Goal: Information Seeking & Learning: Understand process/instructions

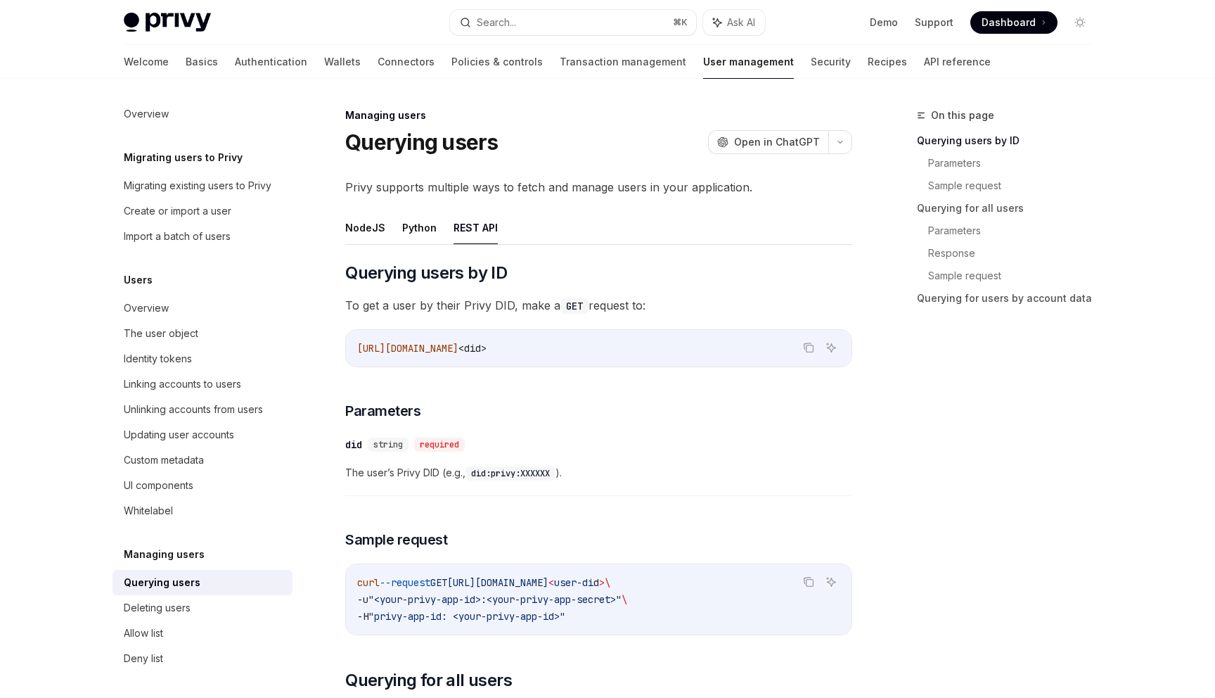
scroll to position [56, 0]
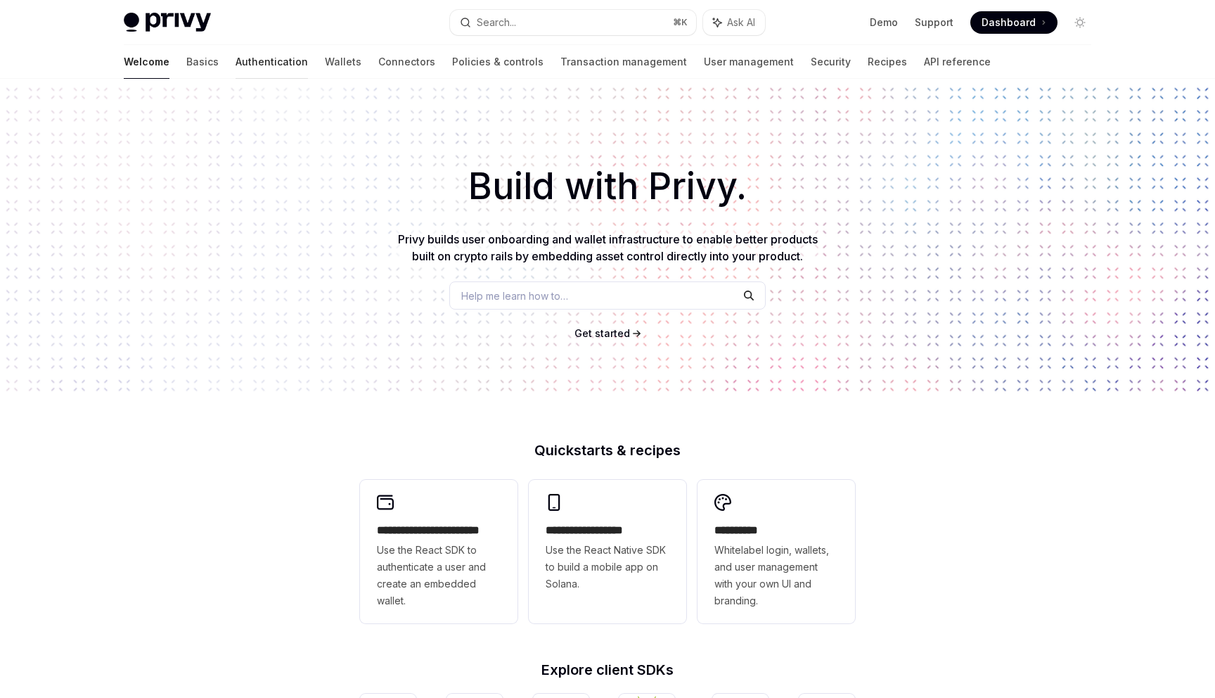
click at [236, 70] on link "Authentication" at bounding box center [272, 62] width 72 height 34
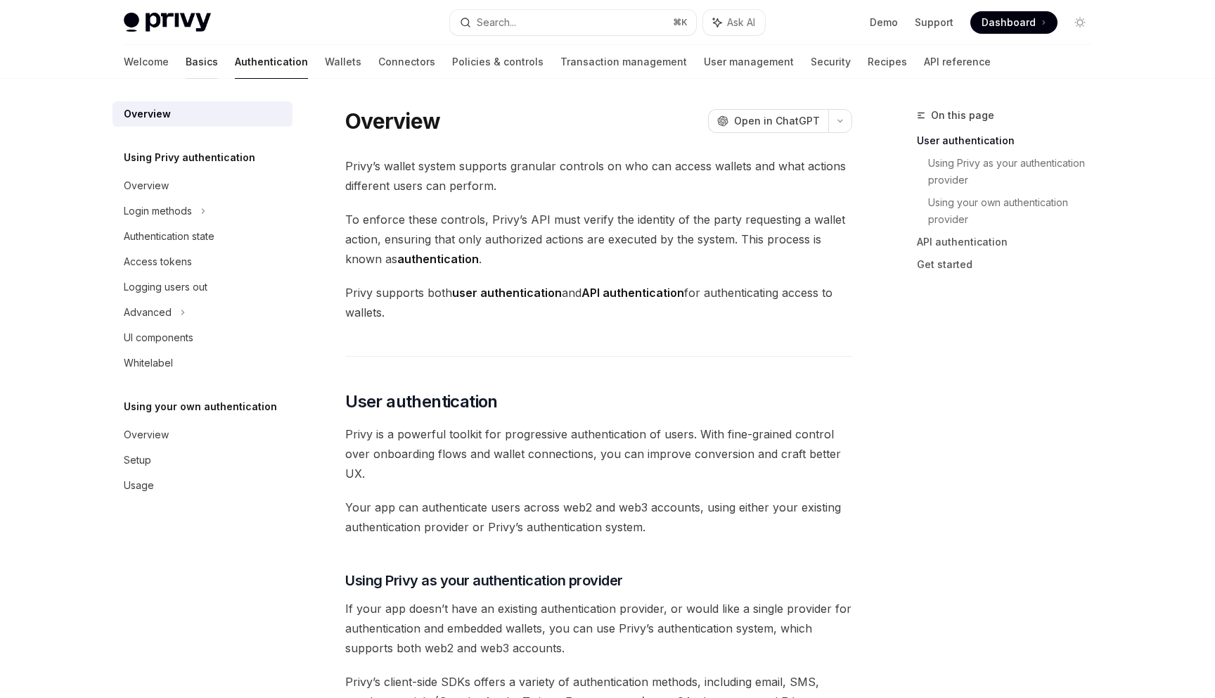
click at [186, 64] on link "Basics" at bounding box center [202, 62] width 32 height 34
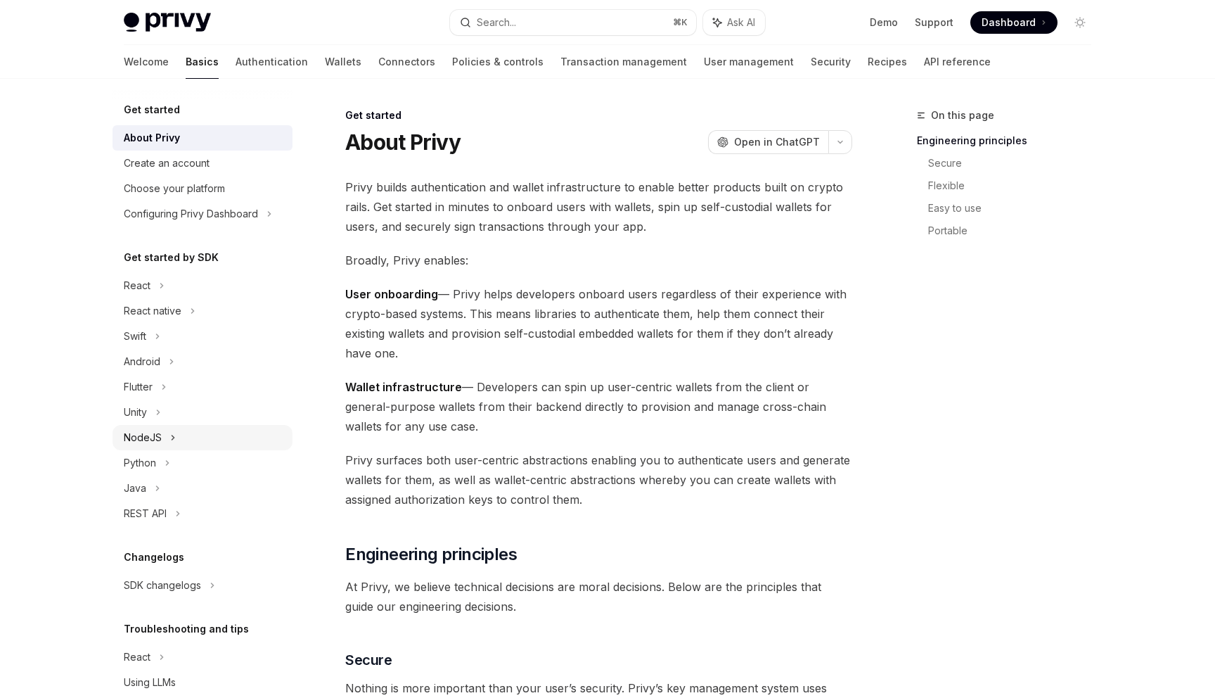
click at [172, 443] on icon at bounding box center [173, 437] width 6 height 17
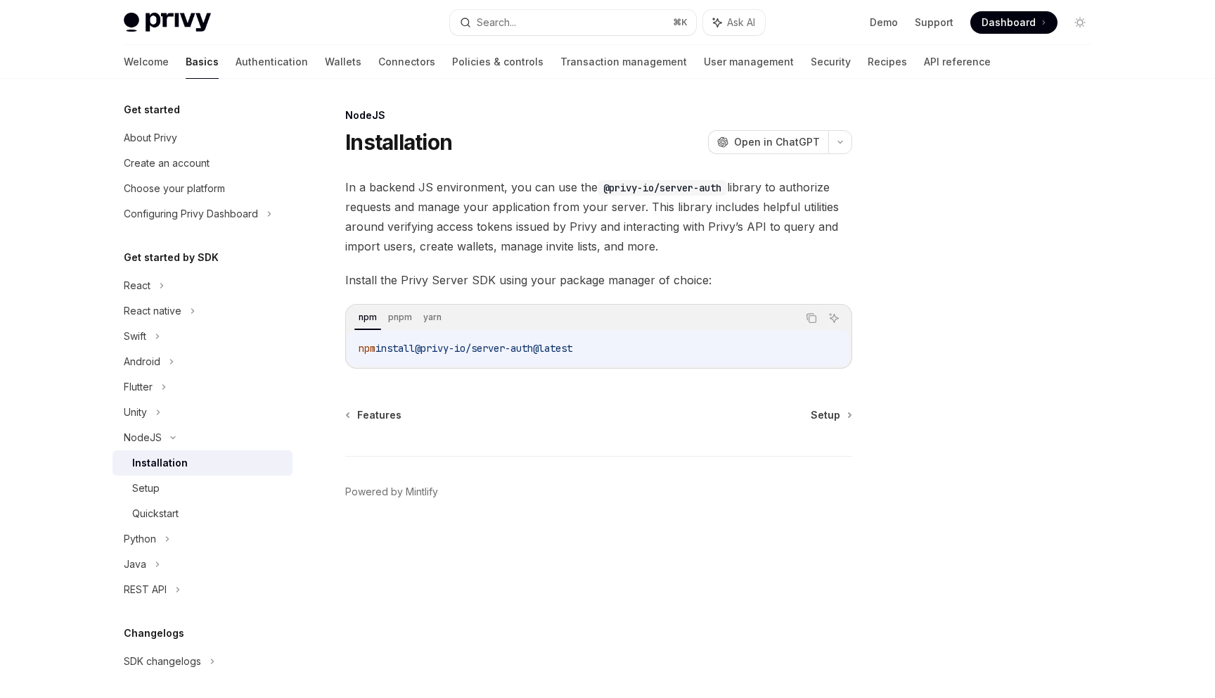
click at [196, 468] on div "Installation" at bounding box center [208, 462] width 152 height 17
click at [217, 489] on div "Setup" at bounding box center [208, 488] width 152 height 17
type textarea "*"
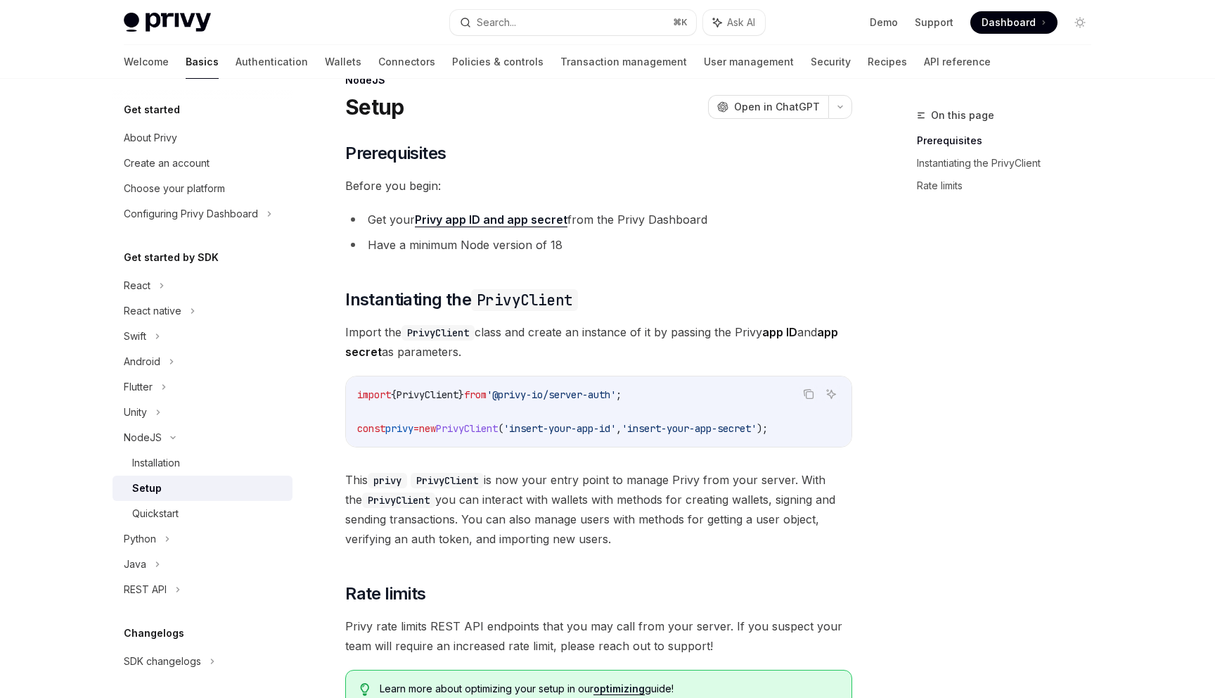
scroll to position [158, 0]
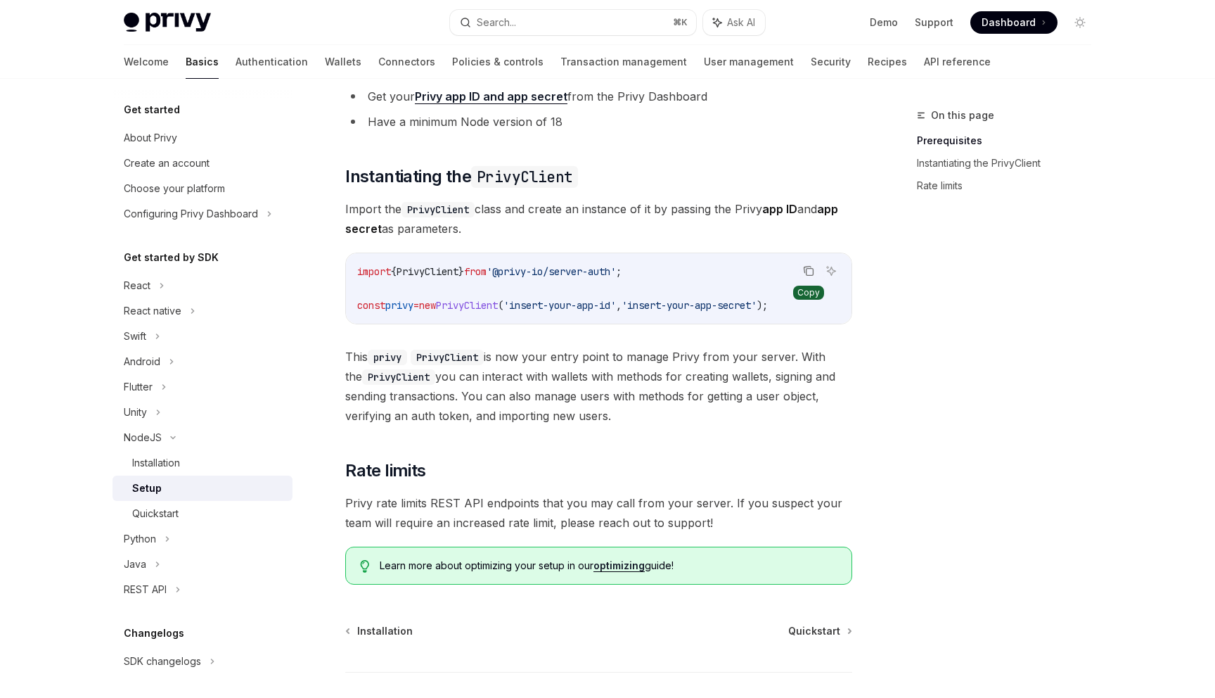
click at [809, 269] on icon "Copy the contents from the code block" at bounding box center [810, 272] width 7 height 7
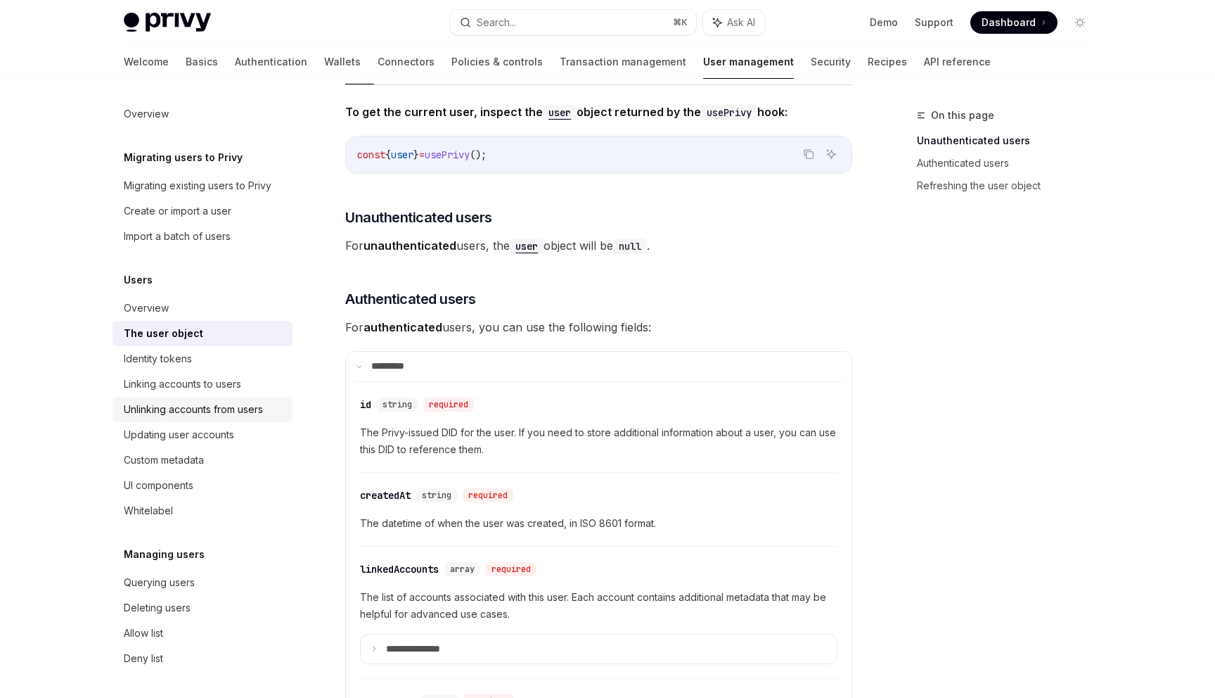
scroll to position [20, 0]
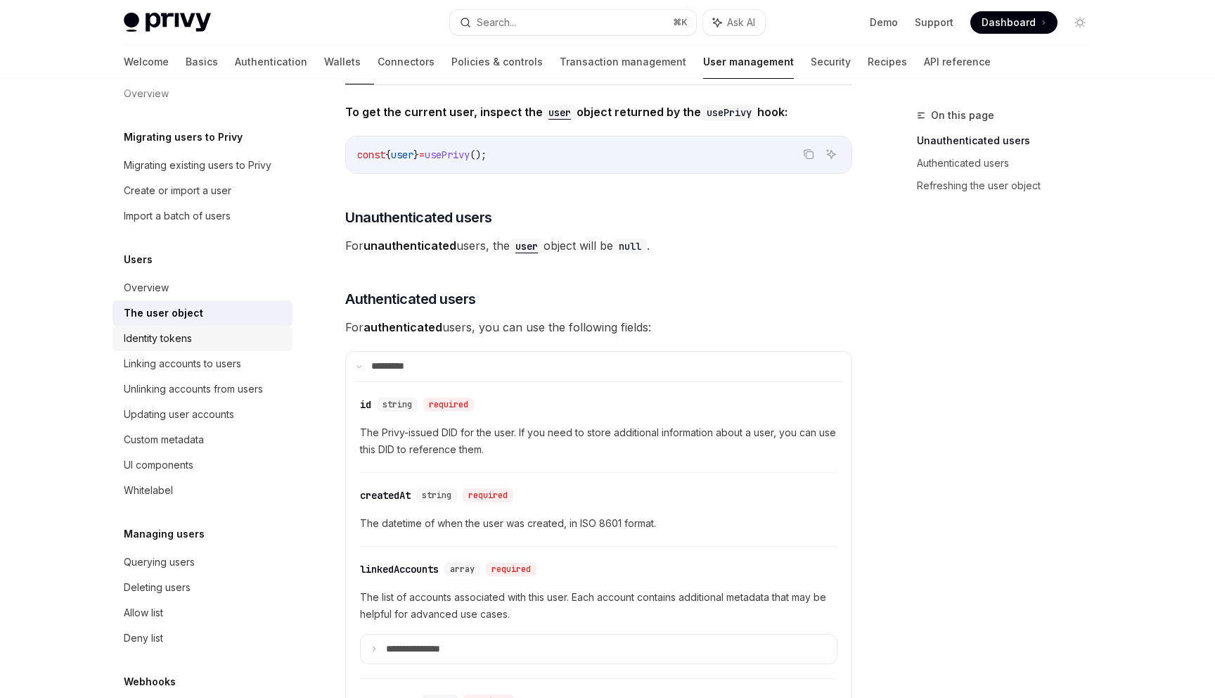
click at [215, 338] on div "Identity tokens" at bounding box center [204, 338] width 160 height 17
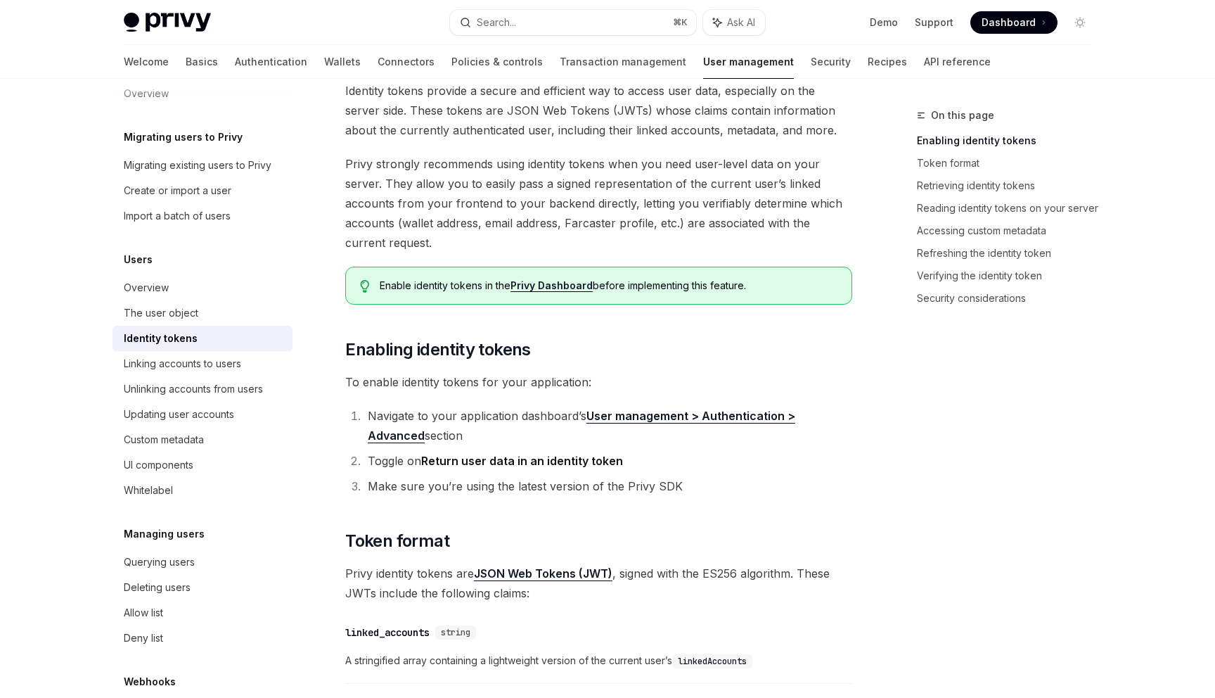
scroll to position [44, 0]
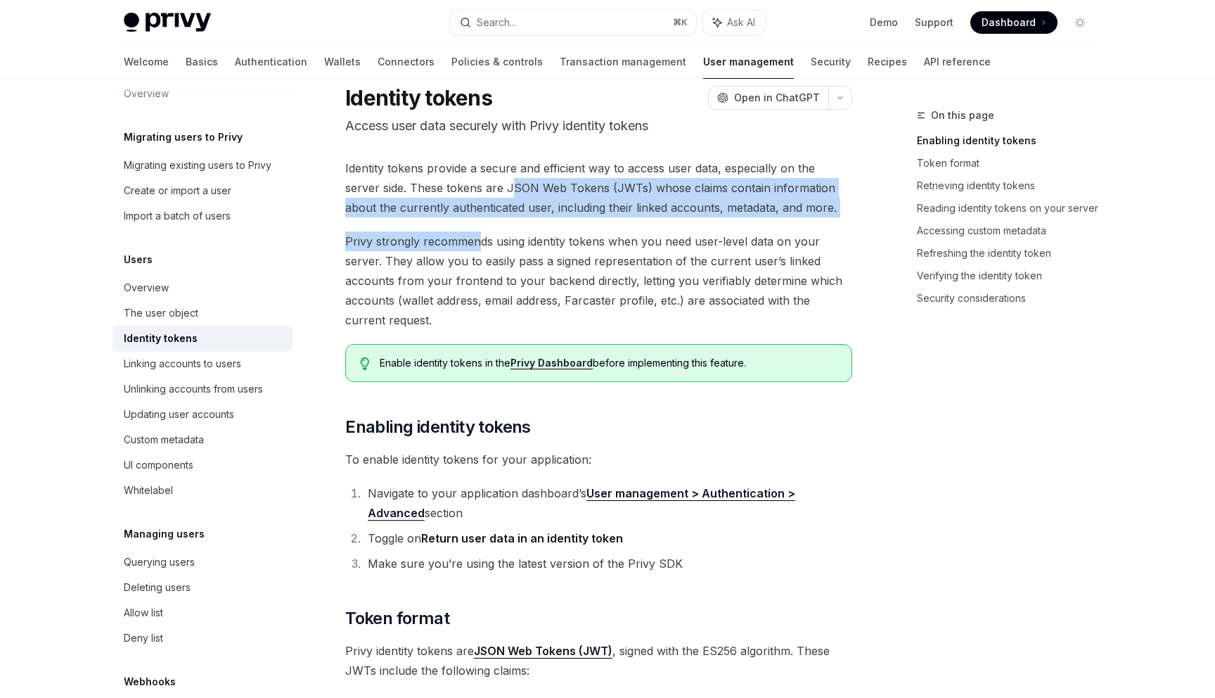
drag, startPoint x: 476, startPoint y: 179, endPoint x: 476, endPoint y: 236, distance: 56.3
click at [476, 236] on span "Privy strongly recommends using identity tokens when you need user-level data o…" at bounding box center [598, 280] width 507 height 98
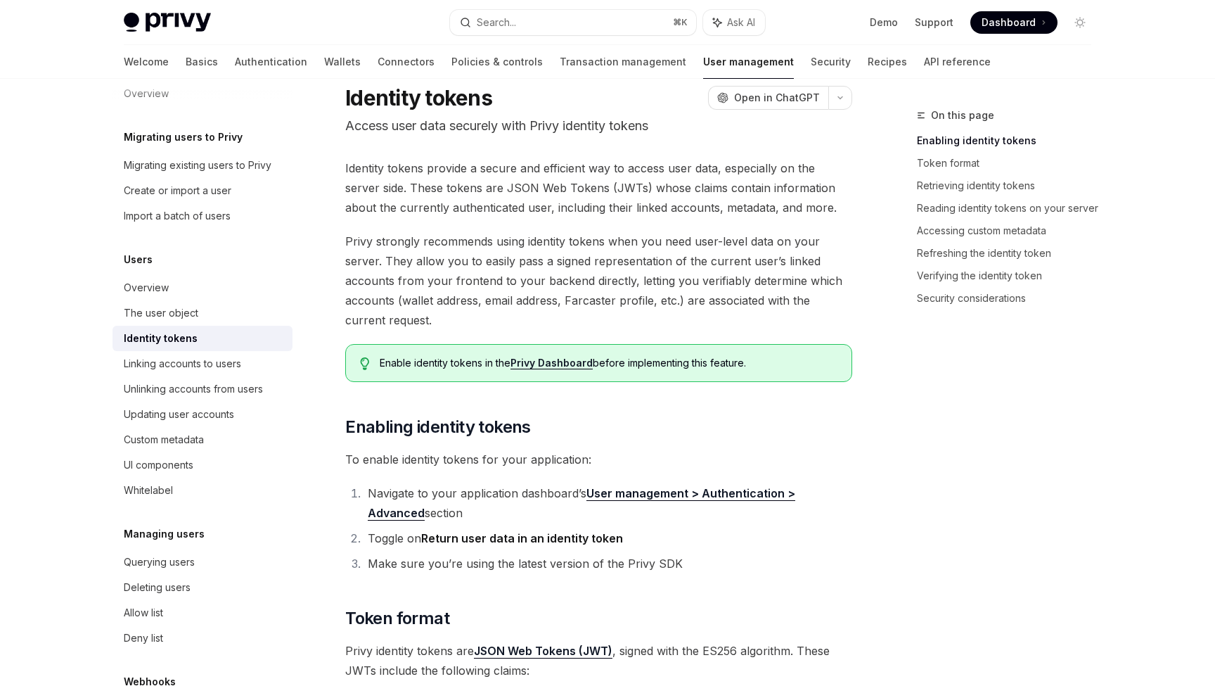
click at [541, 286] on span "Privy strongly recommends using identity tokens when you need user-level data o…" at bounding box center [598, 280] width 507 height 98
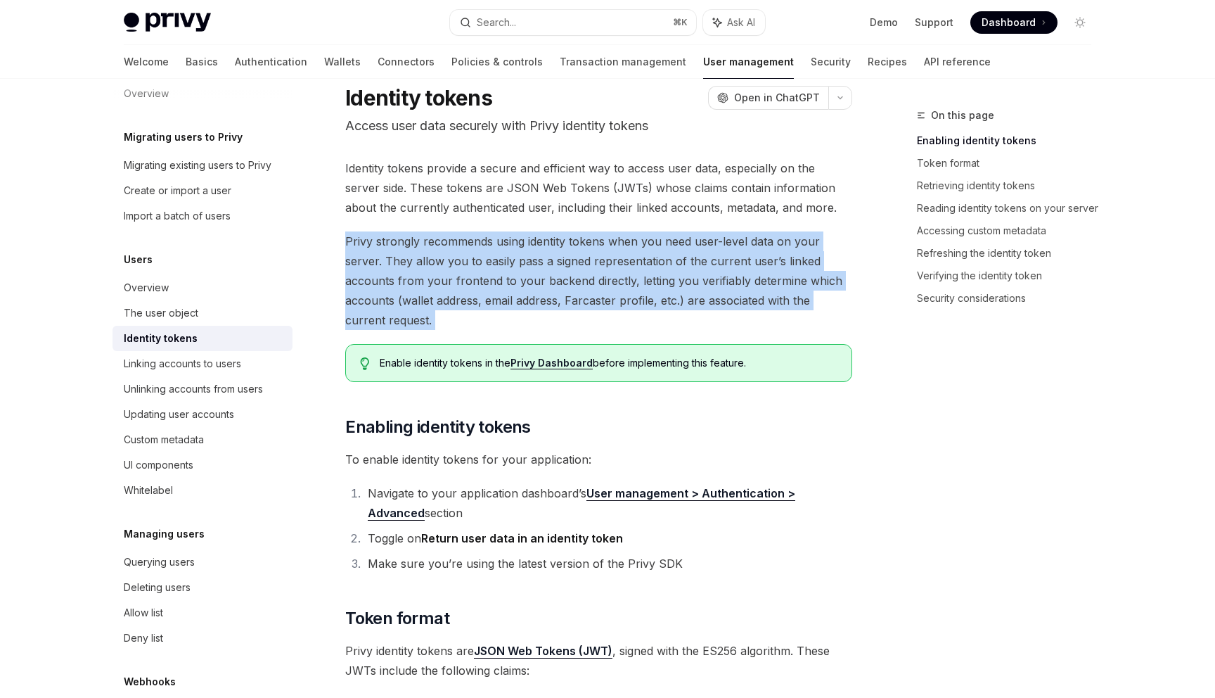
click at [541, 286] on span "Privy strongly recommends using identity tokens when you need user-level data o…" at bounding box center [598, 280] width 507 height 98
click at [586, 286] on span "Privy strongly recommends using identity tokens when you need user-level data o…" at bounding box center [598, 280] width 507 height 98
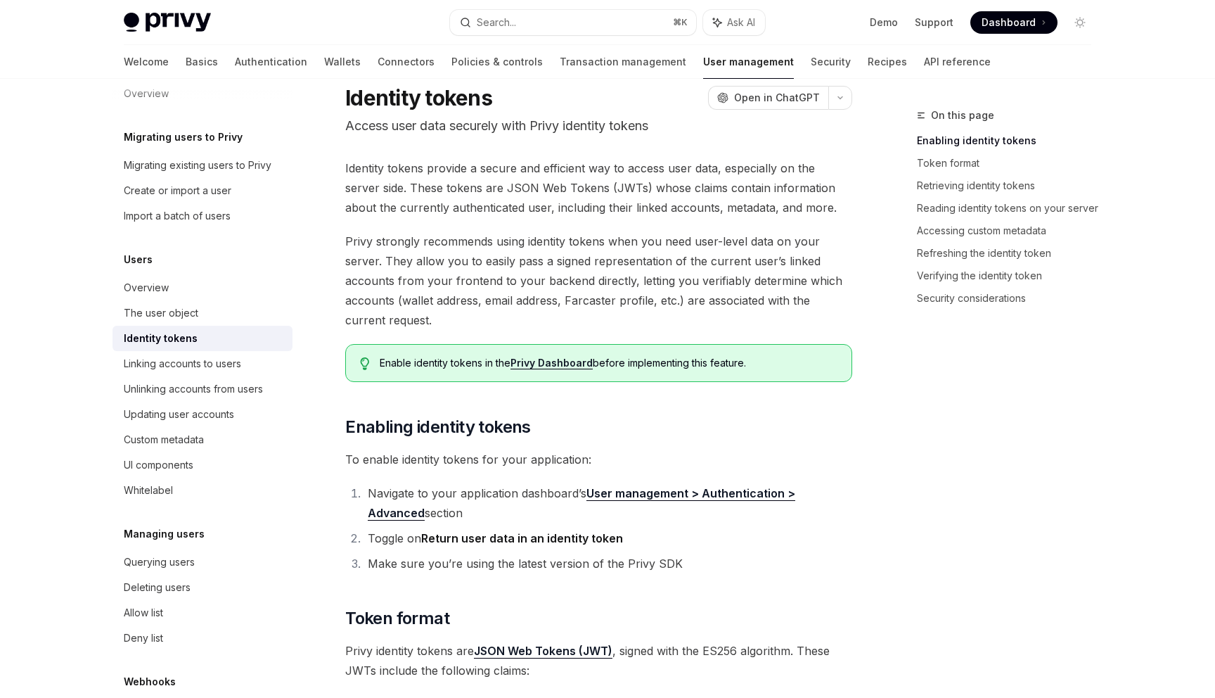
click at [563, 364] on link "Privy Dashboard" at bounding box center [552, 363] width 82 height 13
click at [774, 492] on link "User management > Authentication > Advanced" at bounding box center [582, 503] width 428 height 34
click at [351, 124] on p "Access user data securely with Privy identity tokens" at bounding box center [598, 126] width 507 height 20
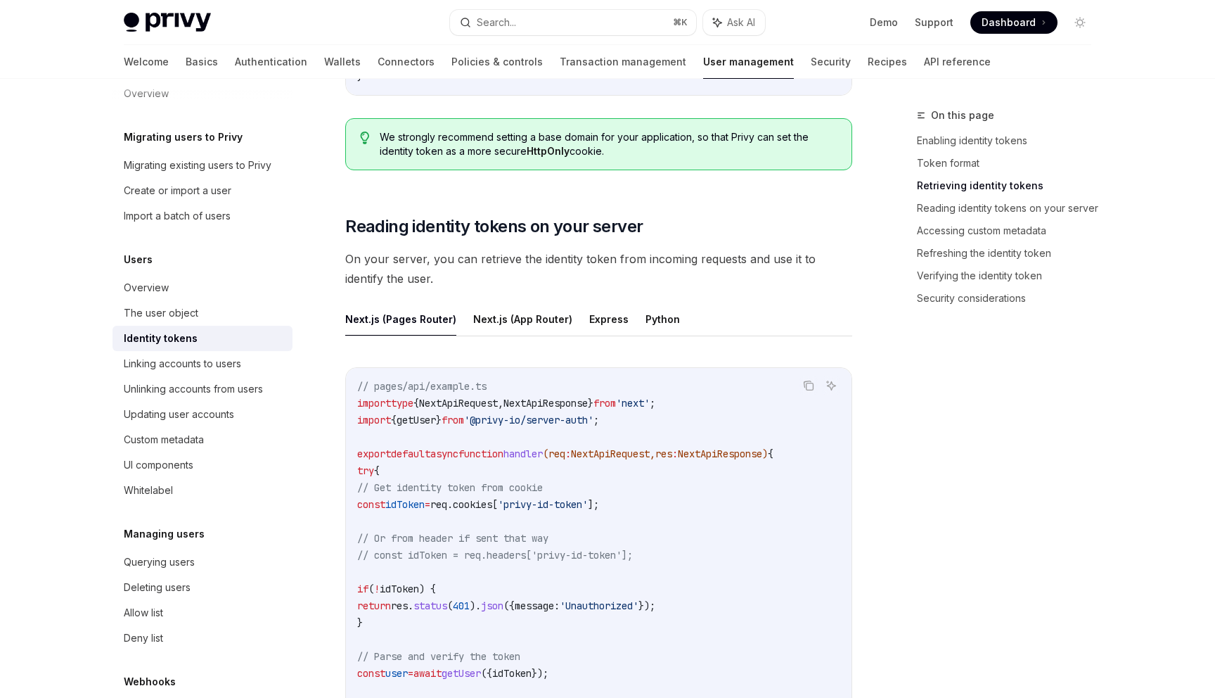
scroll to position [1728, 0]
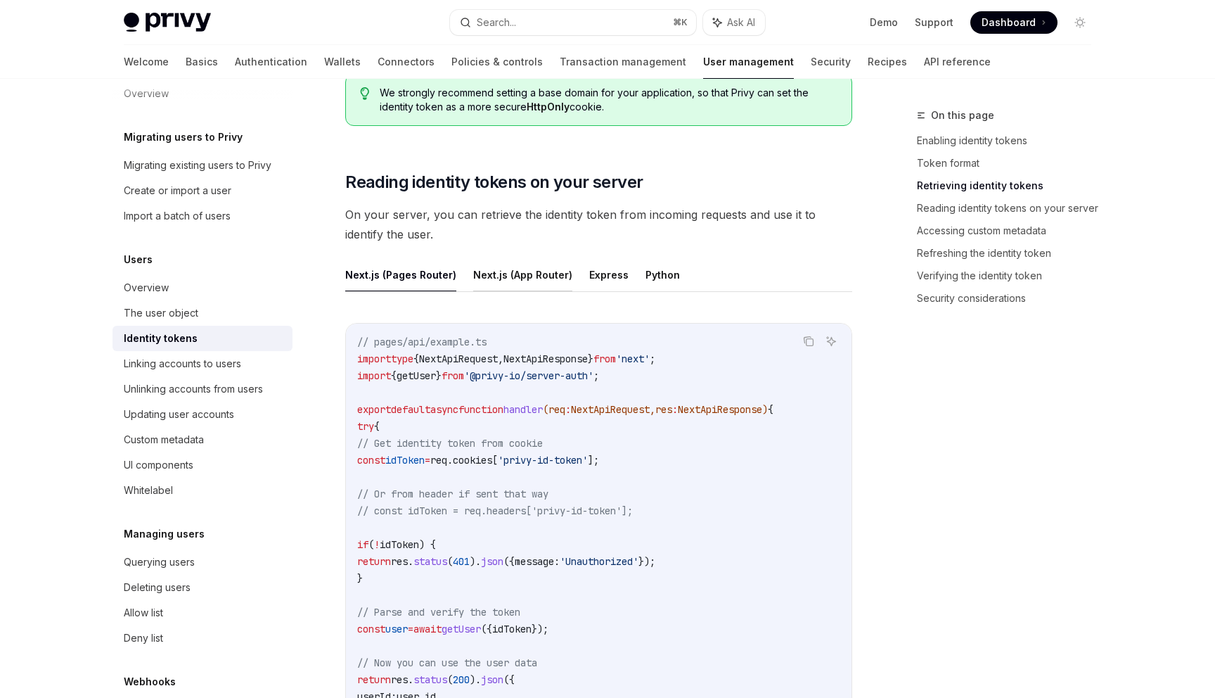
click at [500, 278] on button "Next.js (App Router)" at bounding box center [522, 274] width 99 height 33
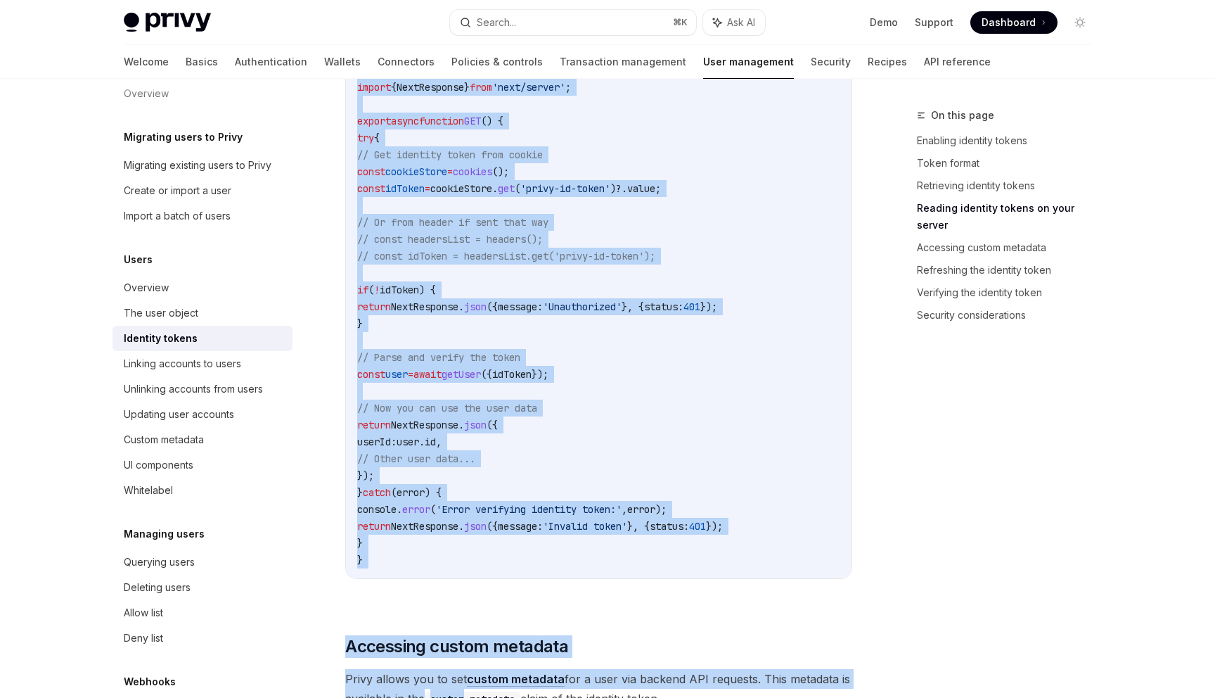
scroll to position [2068, 0]
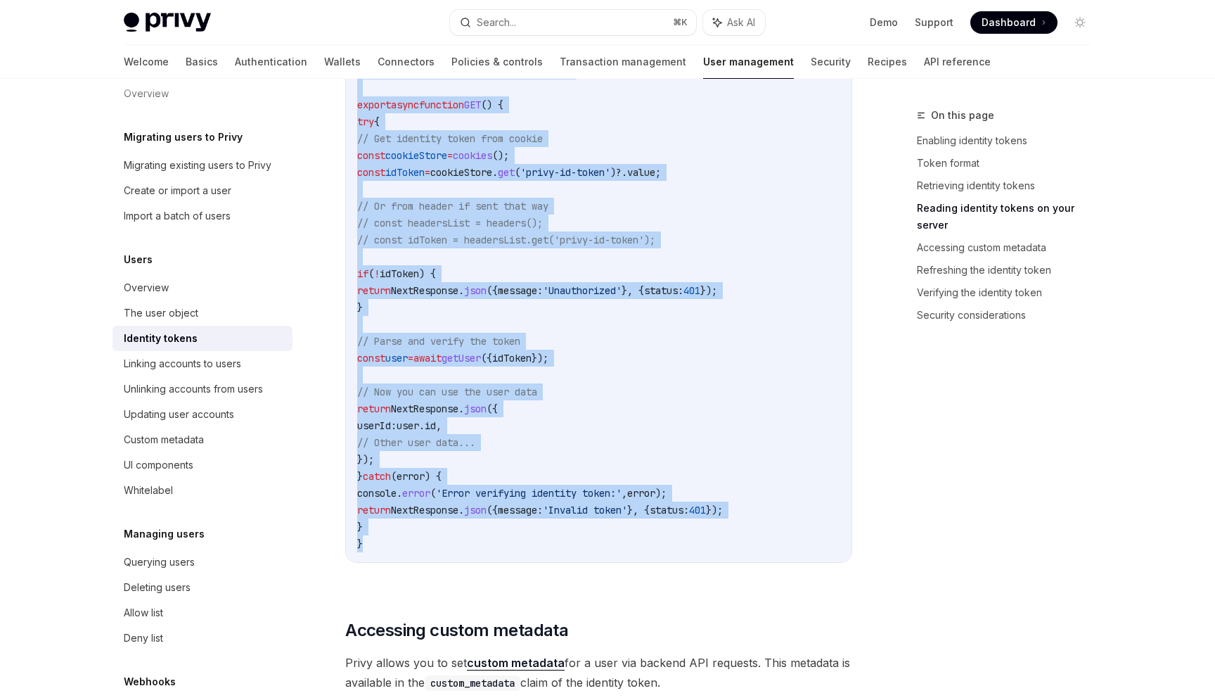
drag, startPoint x: 349, startPoint y: 127, endPoint x: 488, endPoint y: 542, distance: 437.6
click at [488, 542] on div "Identity tokens provide a secure and efficient way to access user data, especia…" at bounding box center [598, 542] width 507 height 4816
copy div "Reading identity tokens on your server On your server, you can retrieve the ide…"
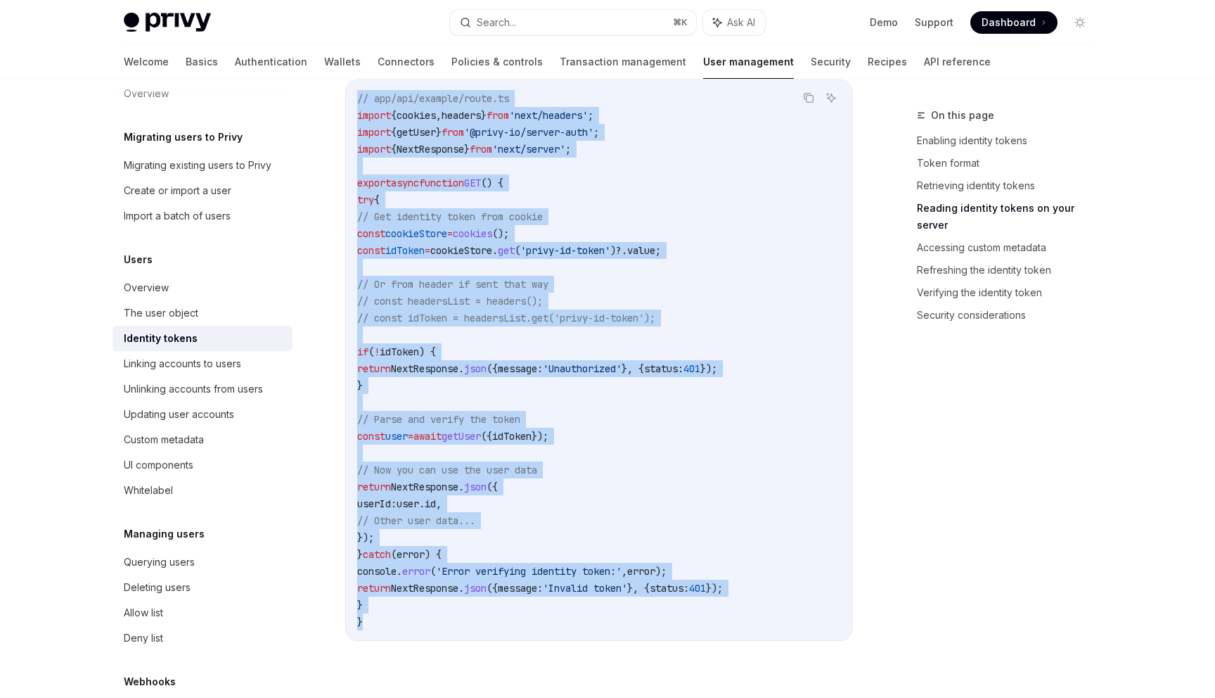
scroll to position [1993, 0]
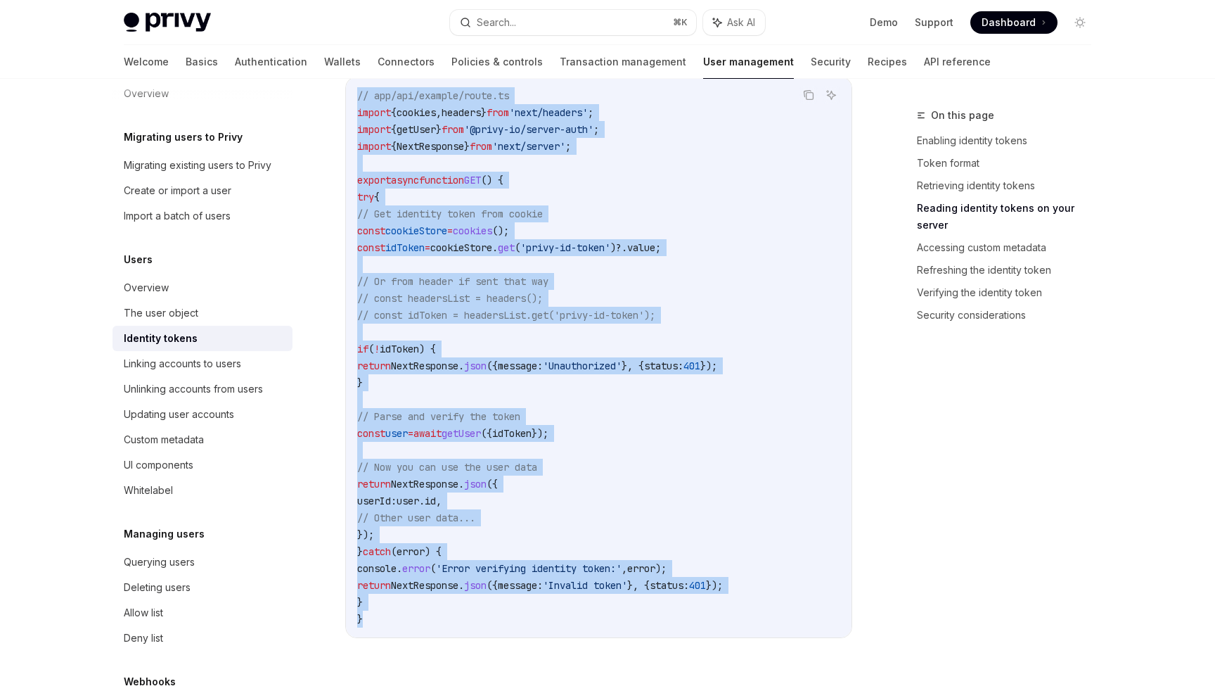
click at [539, 328] on code "// app/api/example/route.ts import { cookies , headers } from 'next/headers' ; …" at bounding box center [598, 357] width 483 height 540
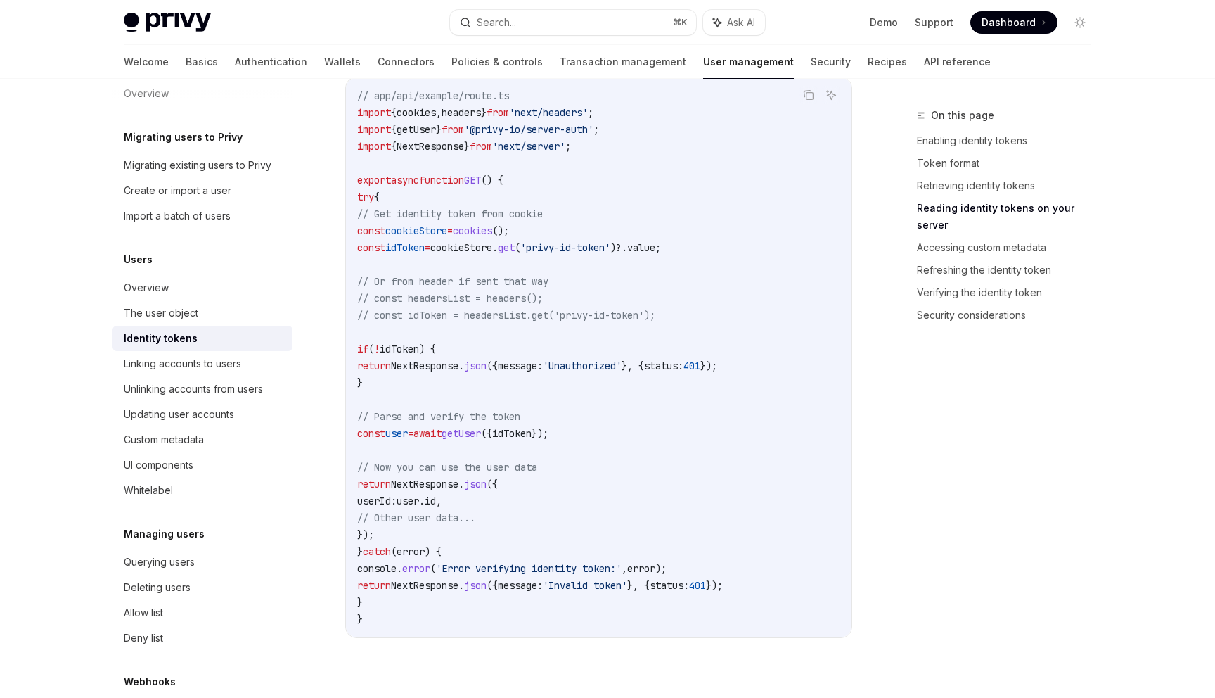
click at [543, 365] on span "message:" at bounding box center [520, 365] width 45 height 13
click at [587, 259] on code "// app/api/example/route.ts import { cookies , headers } from 'next/headers' ; …" at bounding box center [598, 357] width 483 height 540
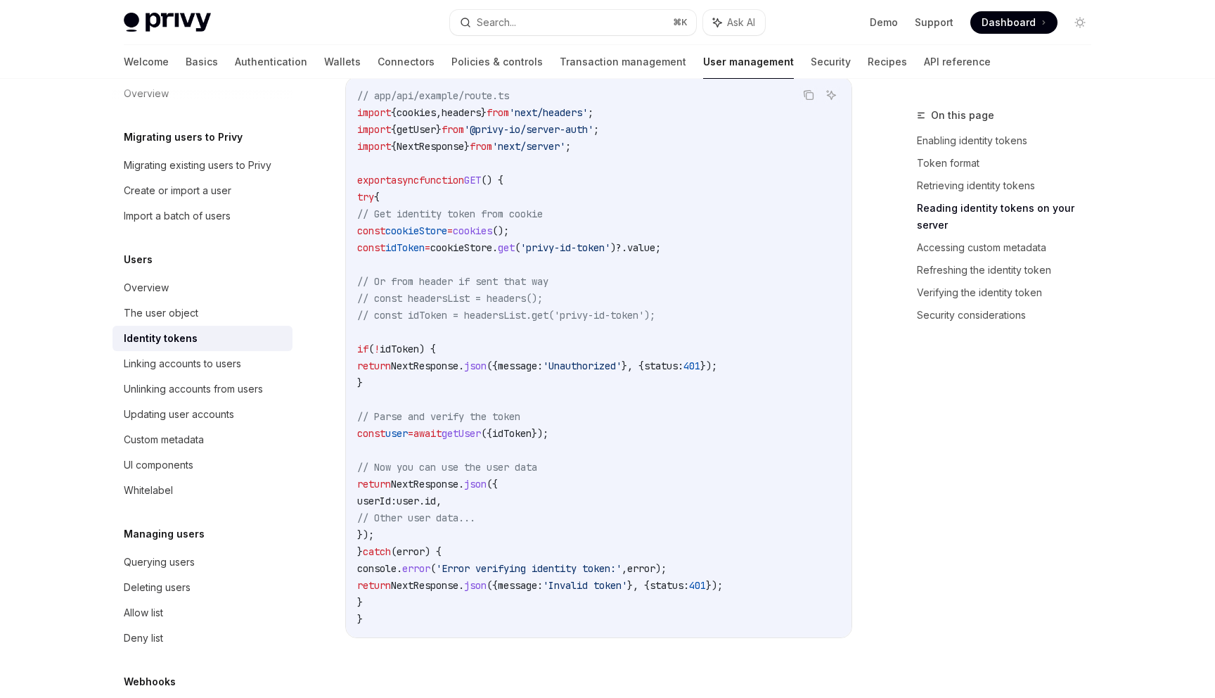
click at [587, 246] on span "'privy-id-token'" at bounding box center [565, 247] width 90 height 13
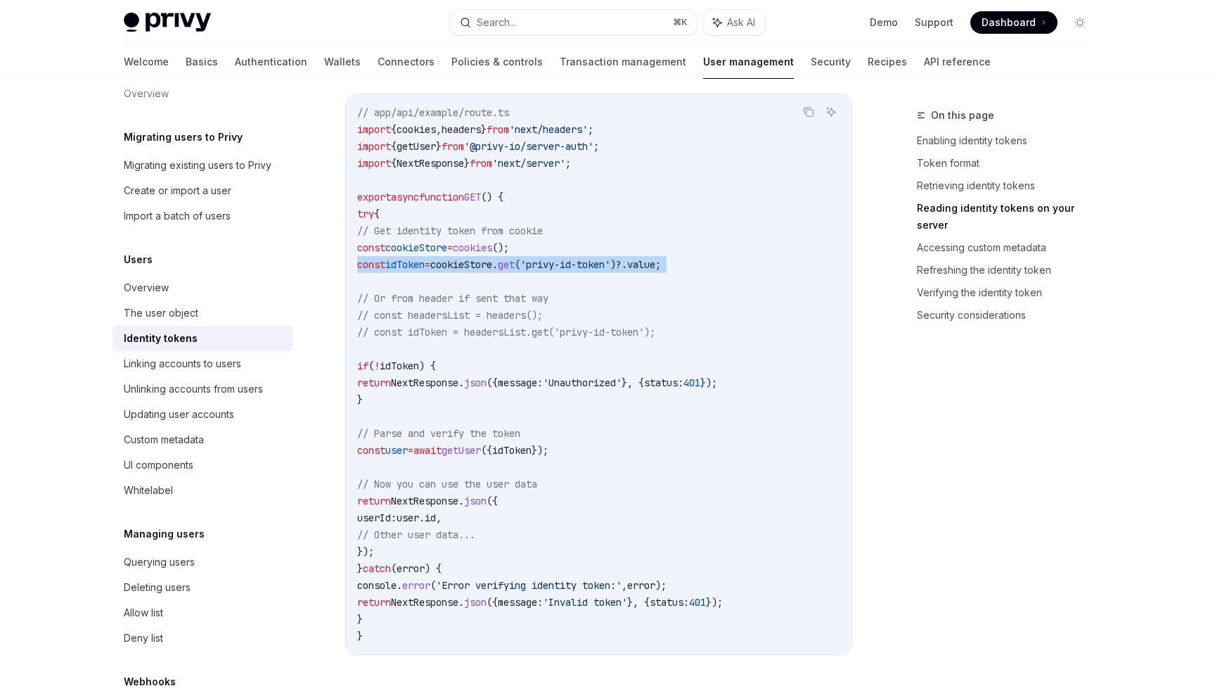
scroll to position [1975, 0]
click at [436, 148] on span "getUser" at bounding box center [416, 147] width 39 height 13
copy span "getUser"
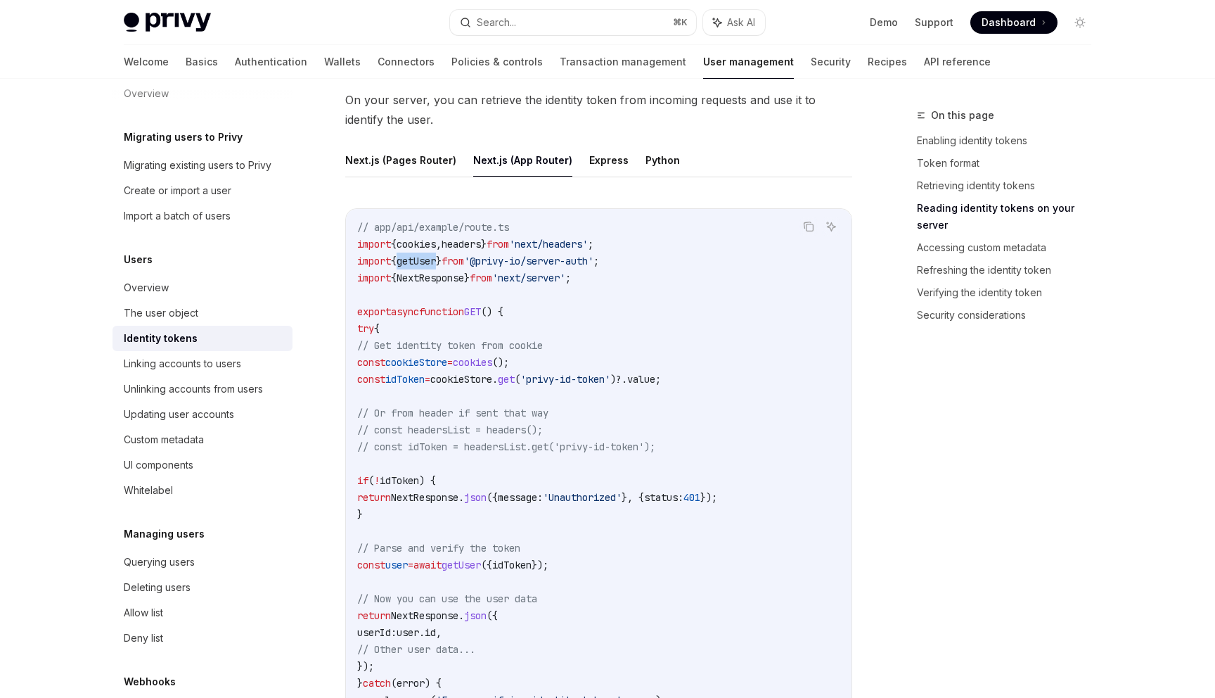
scroll to position [1525, 0]
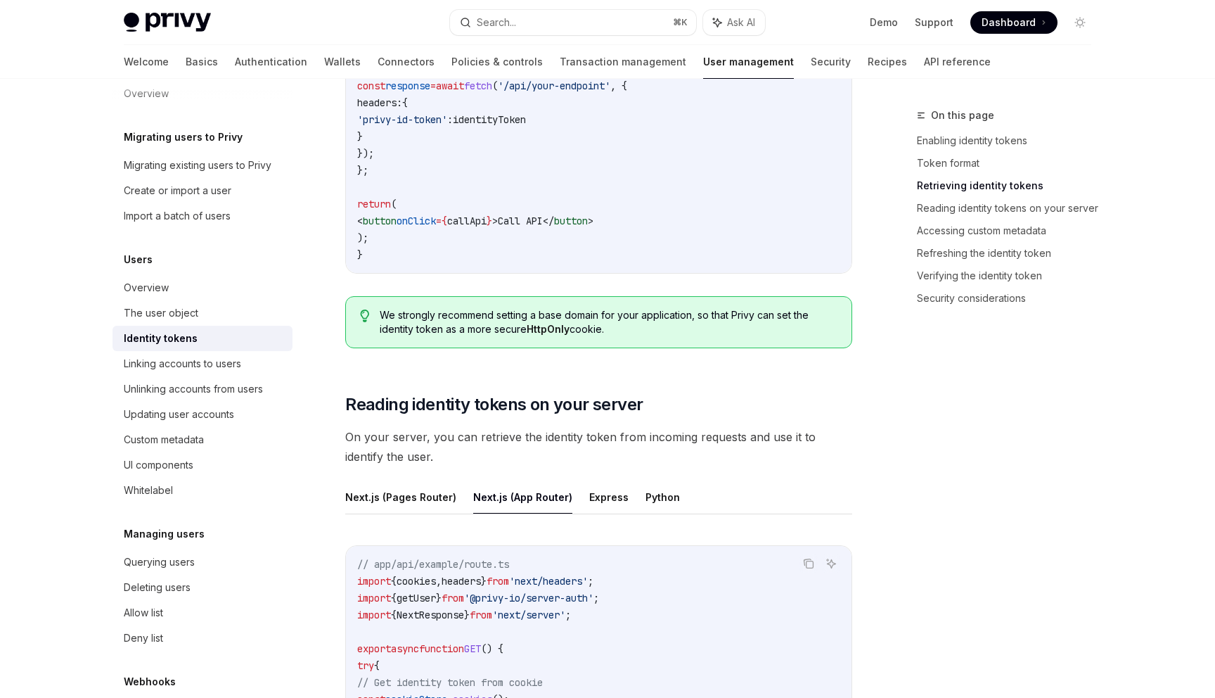
click at [519, 598] on span "'@privy-io/server-auth'" at bounding box center [528, 597] width 129 height 13
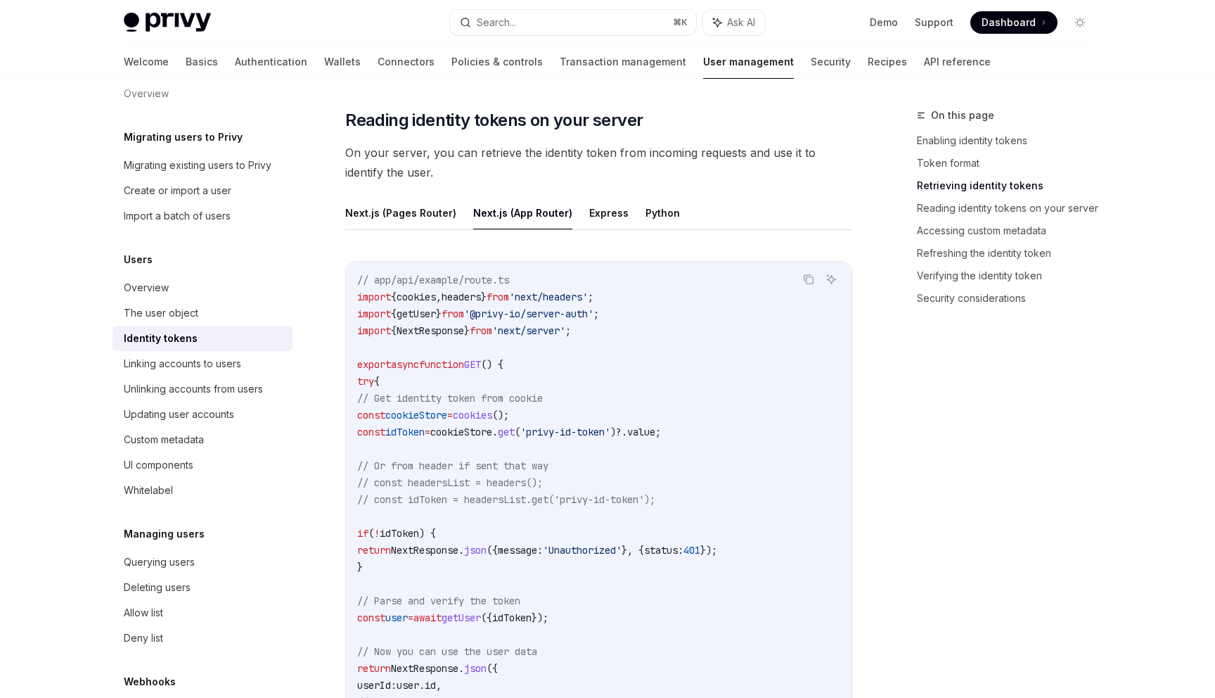
click at [613, 326] on code "// app/api/example/route.ts import { cookies , headers } from 'next/headers' ; …" at bounding box center [598, 541] width 483 height 540
click at [508, 315] on span "'@privy-io/server-auth'" at bounding box center [528, 313] width 129 height 13
drag, startPoint x: 502, startPoint y: 315, endPoint x: 631, endPoint y: 315, distance: 128.7
click at [594, 315] on span "'@privy-io/server-auth'" at bounding box center [528, 313] width 129 height 13
copy span "@privy-io/server-auth"
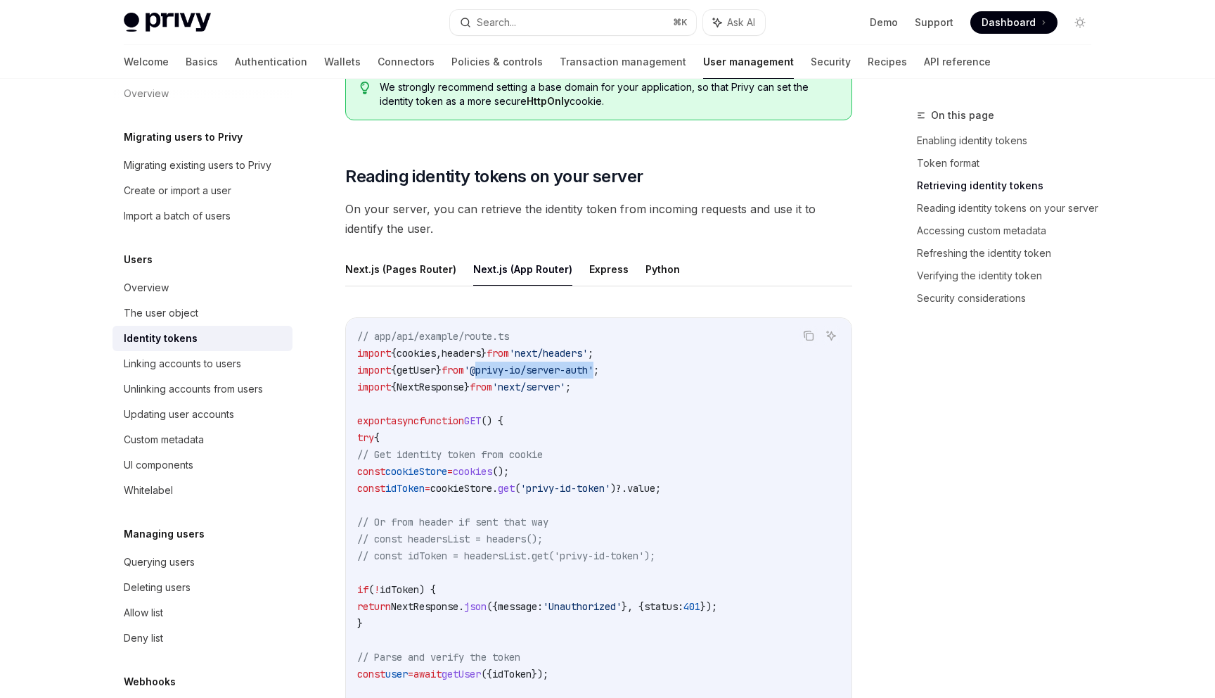
scroll to position [1748, 0]
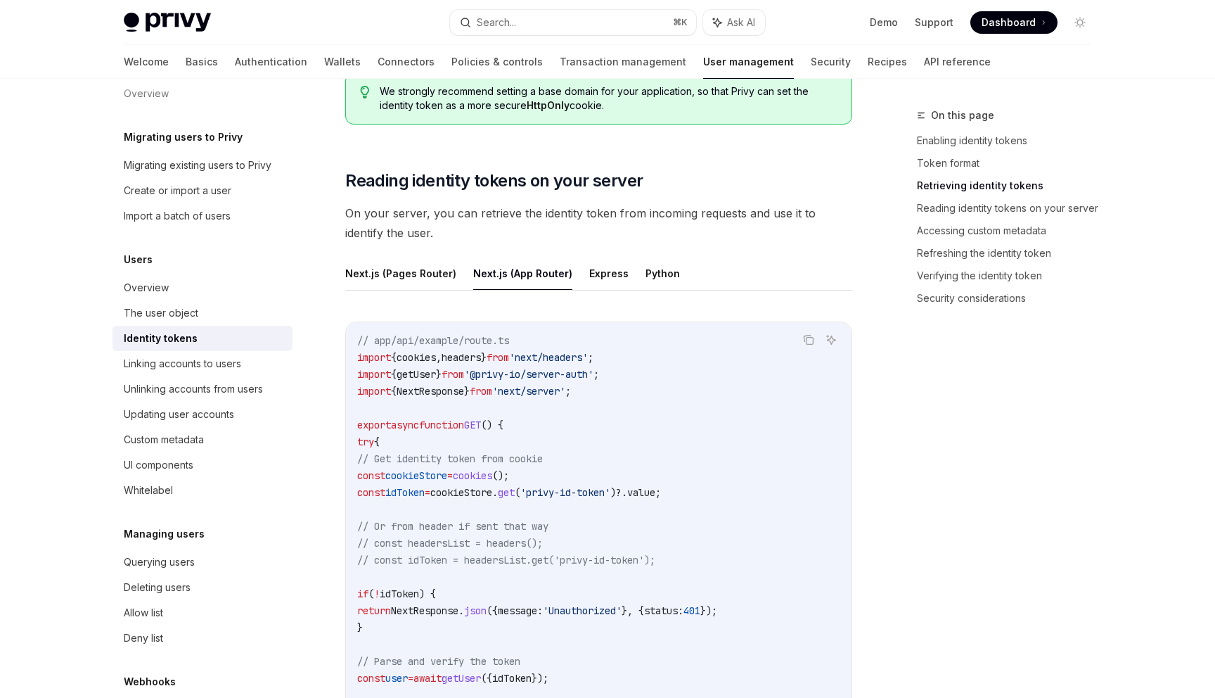
click at [468, 380] on code "// app/api/example/route.ts import { cookies , headers } from 'next/headers' ; …" at bounding box center [598, 602] width 483 height 540
click at [589, 281] on button "Express" at bounding box center [608, 273] width 39 height 33
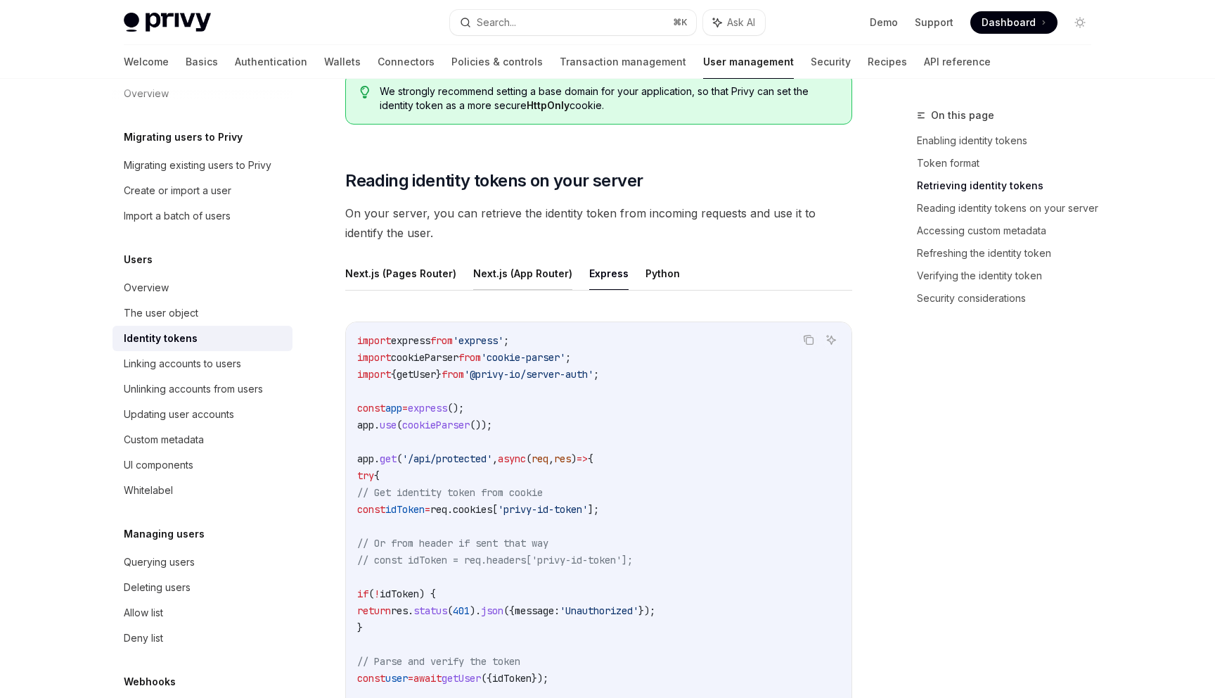
click at [533, 281] on button "Next.js (App Router)" at bounding box center [522, 273] width 99 height 33
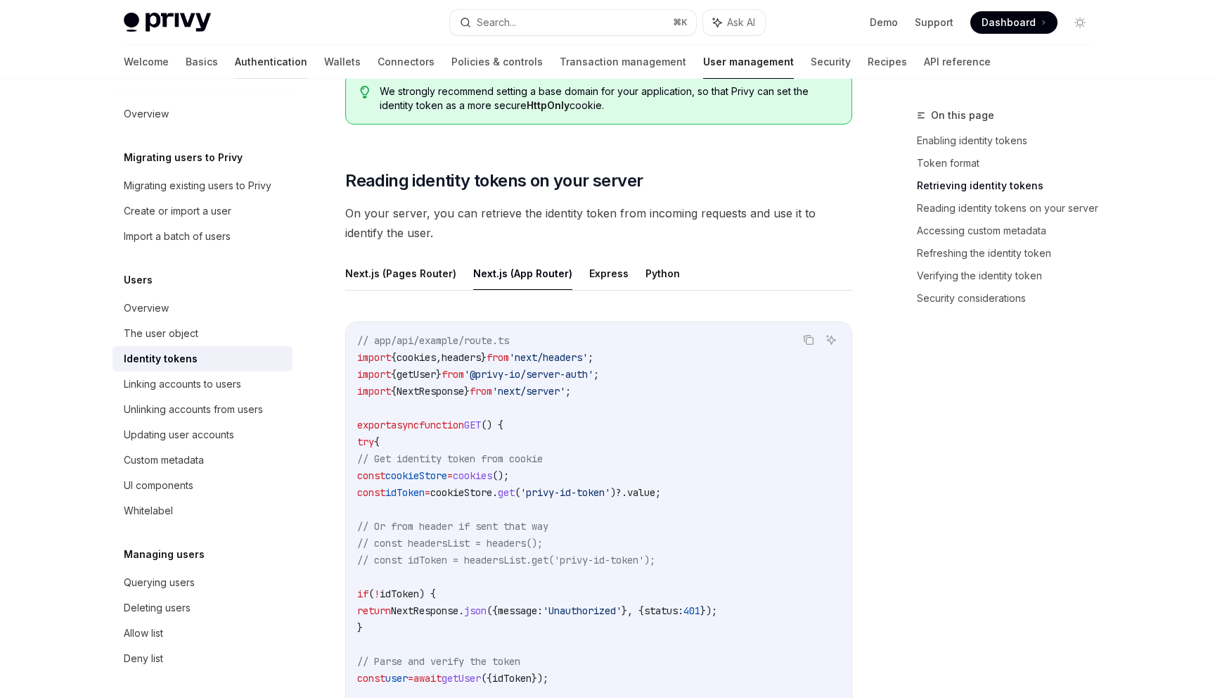
click at [235, 65] on link "Authentication" at bounding box center [271, 62] width 72 height 34
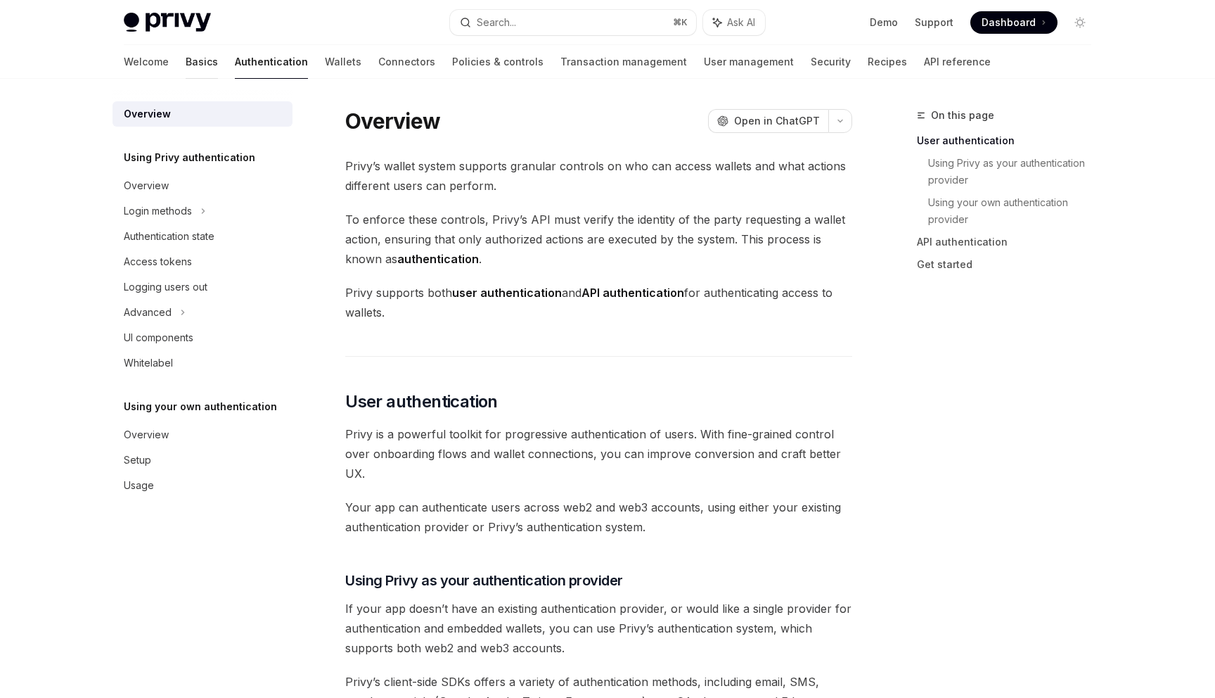
click at [186, 59] on link "Basics" at bounding box center [202, 62] width 32 height 34
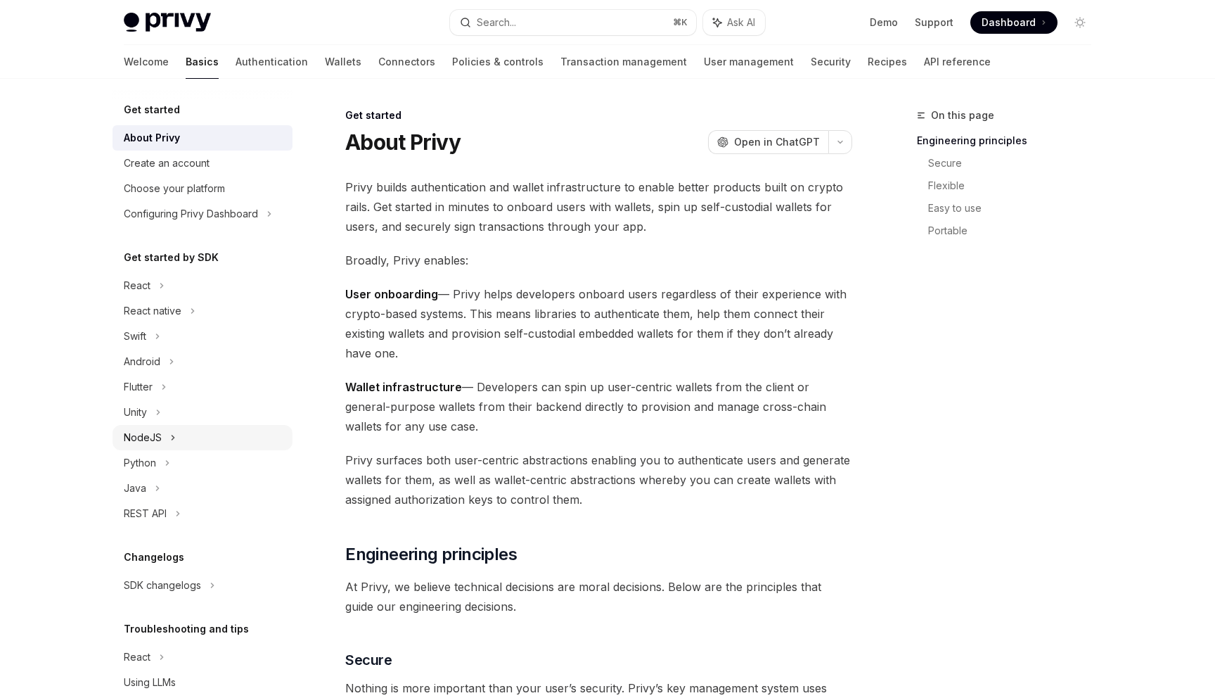
click at [185, 442] on div "NodeJS" at bounding box center [203, 437] width 180 height 25
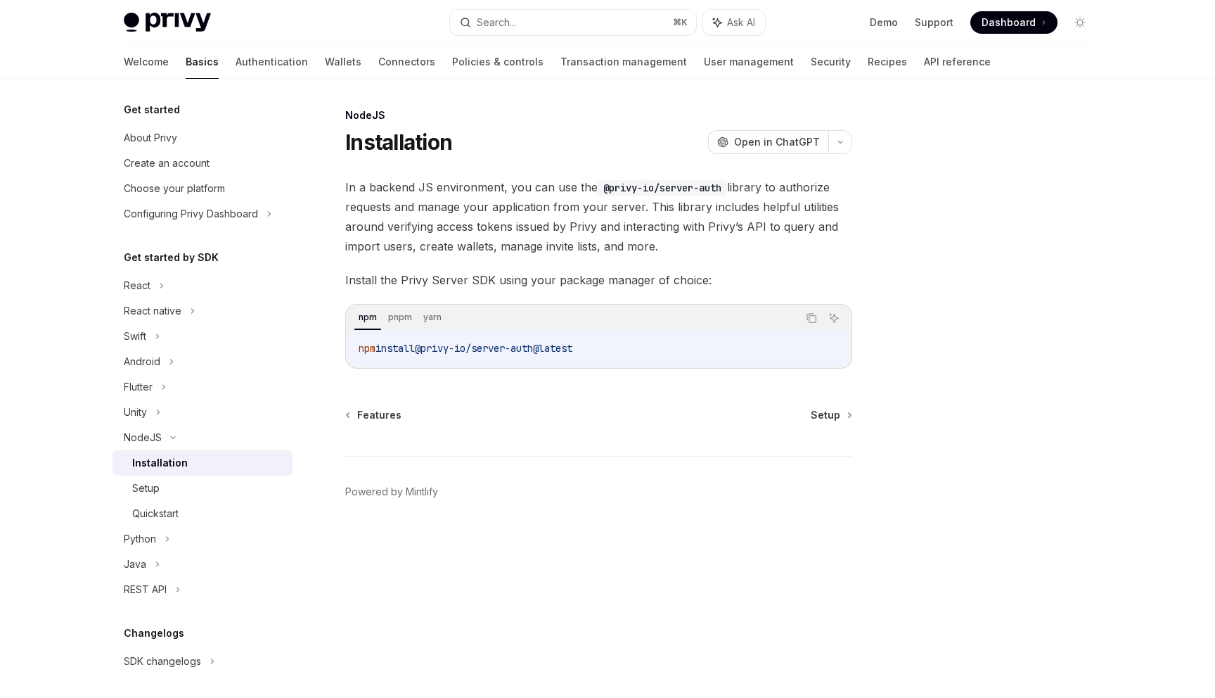
click at [184, 470] on div "Installation" at bounding box center [208, 462] width 152 height 17
click at [189, 490] on div "Setup" at bounding box center [208, 488] width 152 height 17
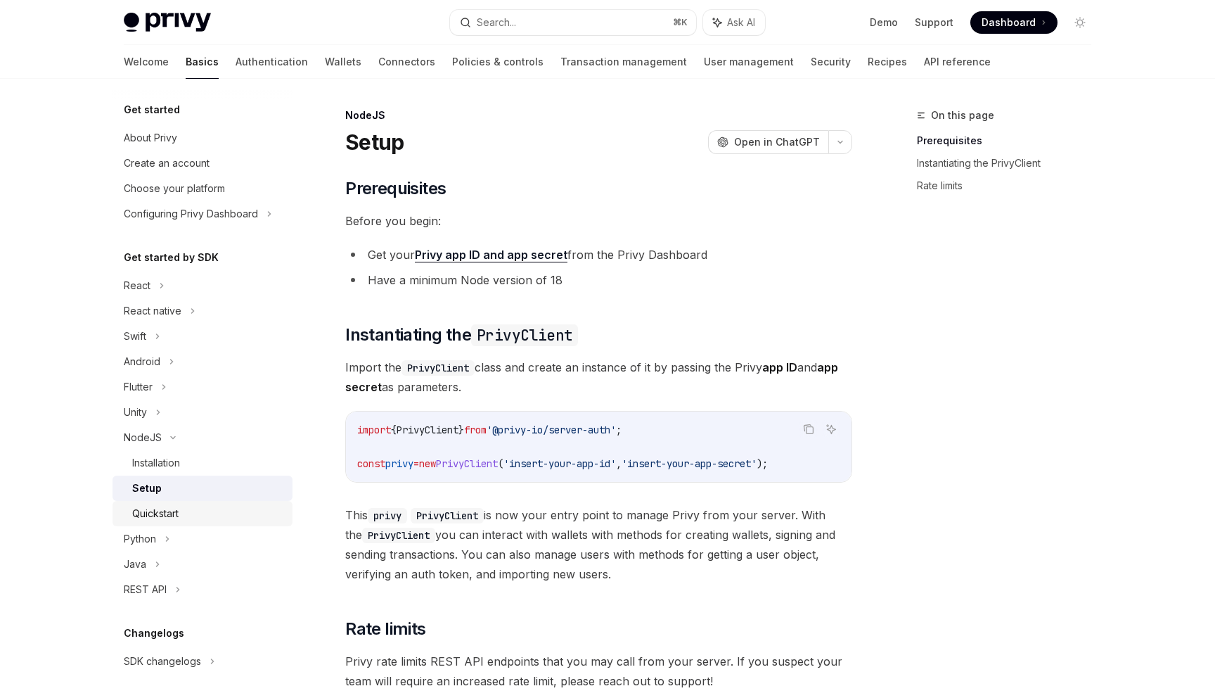
click at [191, 515] on div "Quickstart" at bounding box center [208, 513] width 152 height 17
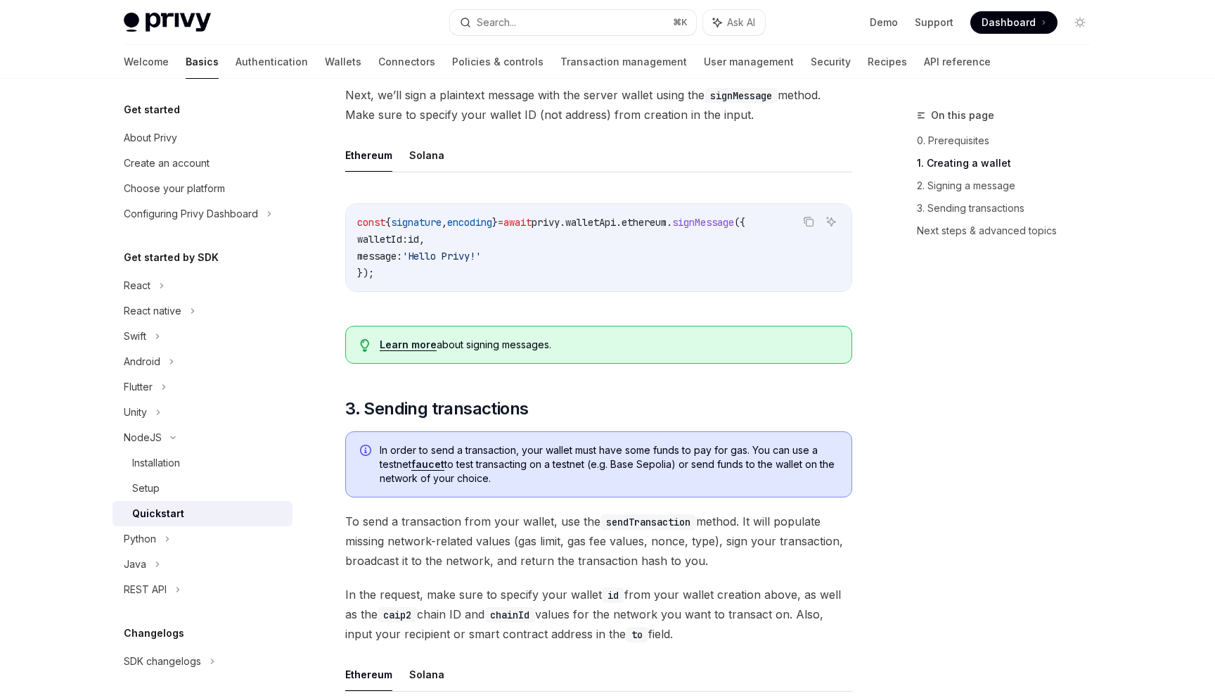
scroll to position [623, 0]
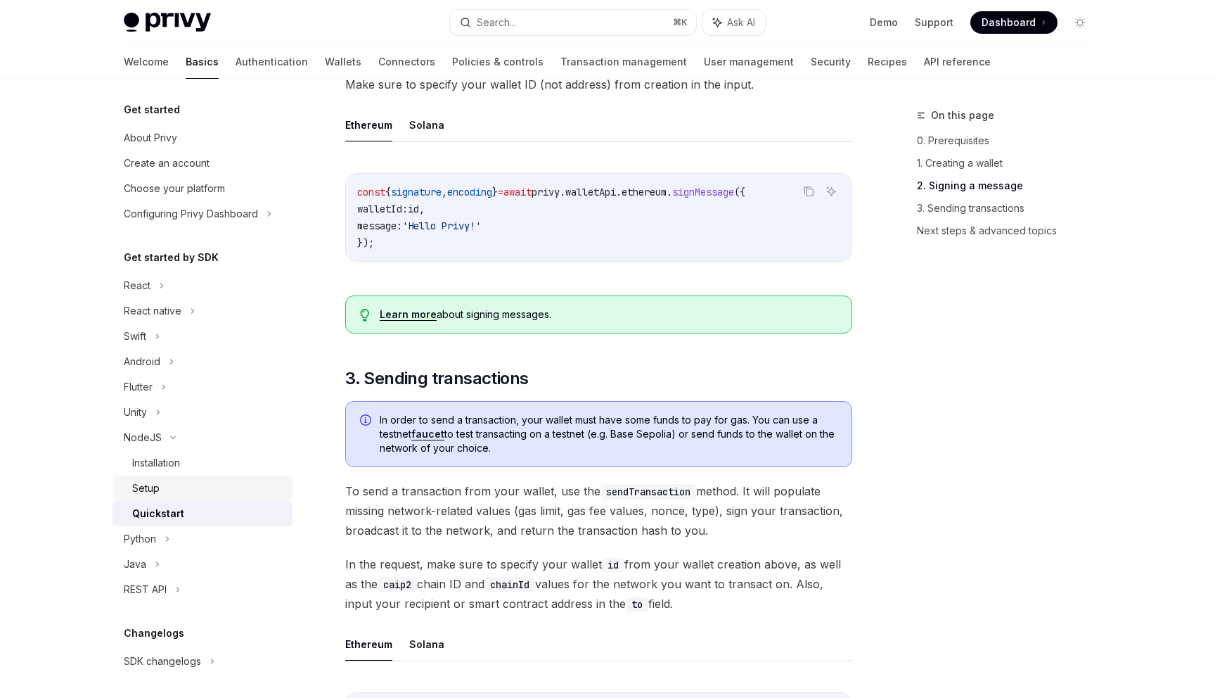
click at [164, 489] on div "Setup" at bounding box center [208, 488] width 152 height 17
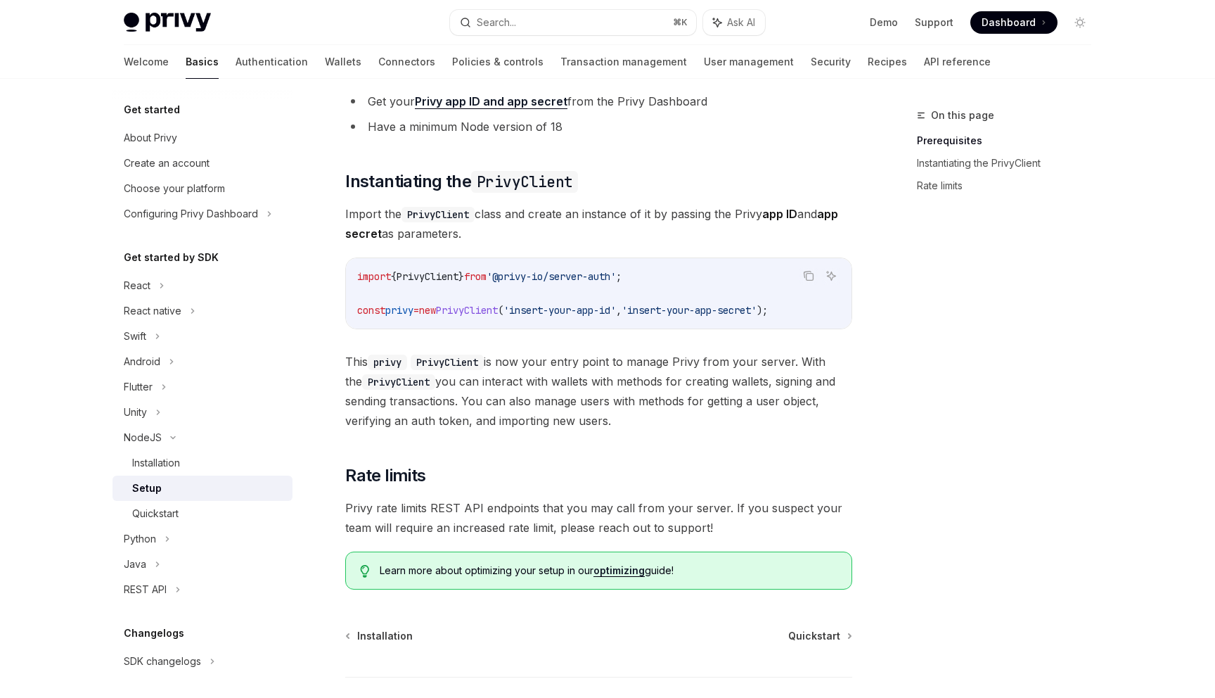
scroll to position [174, 0]
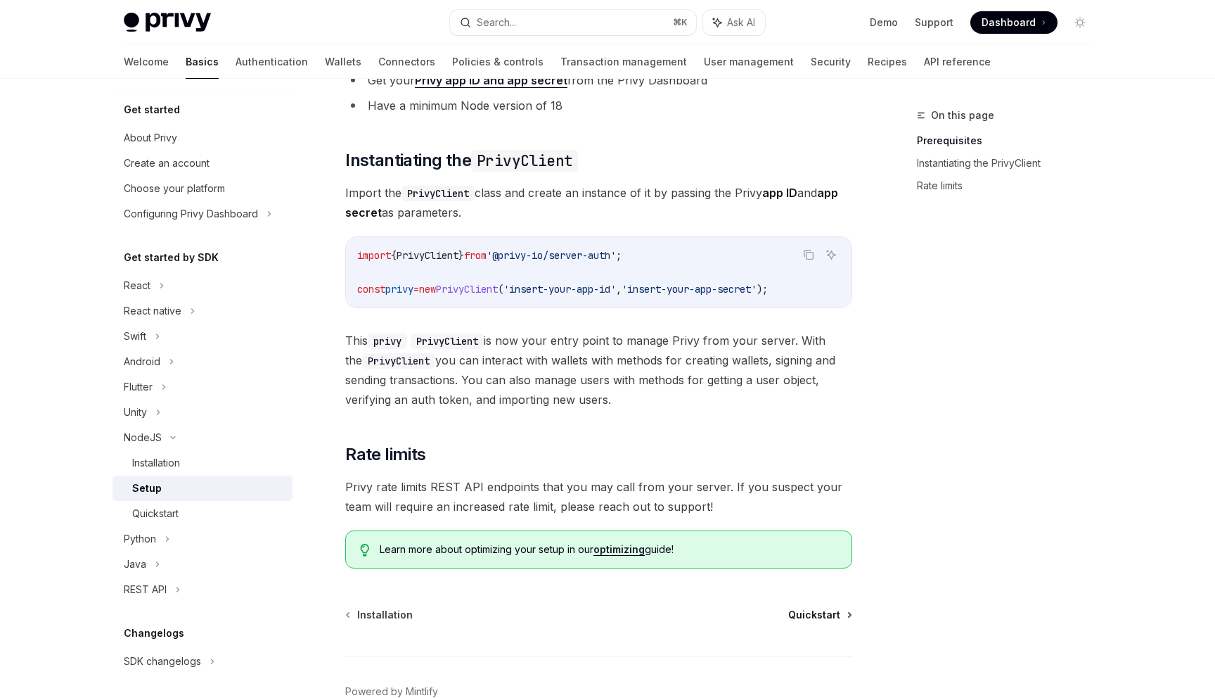
click at [812, 615] on span "Quickstart" at bounding box center [814, 615] width 52 height 14
type textarea "*"
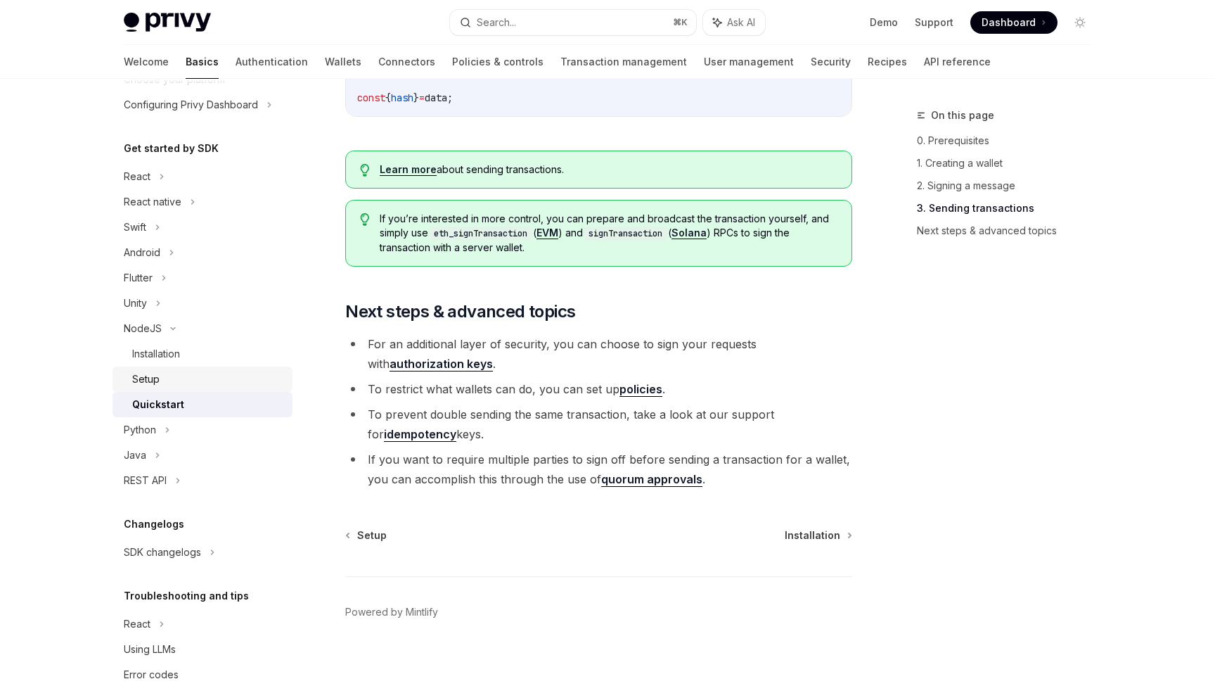
scroll to position [127, 0]
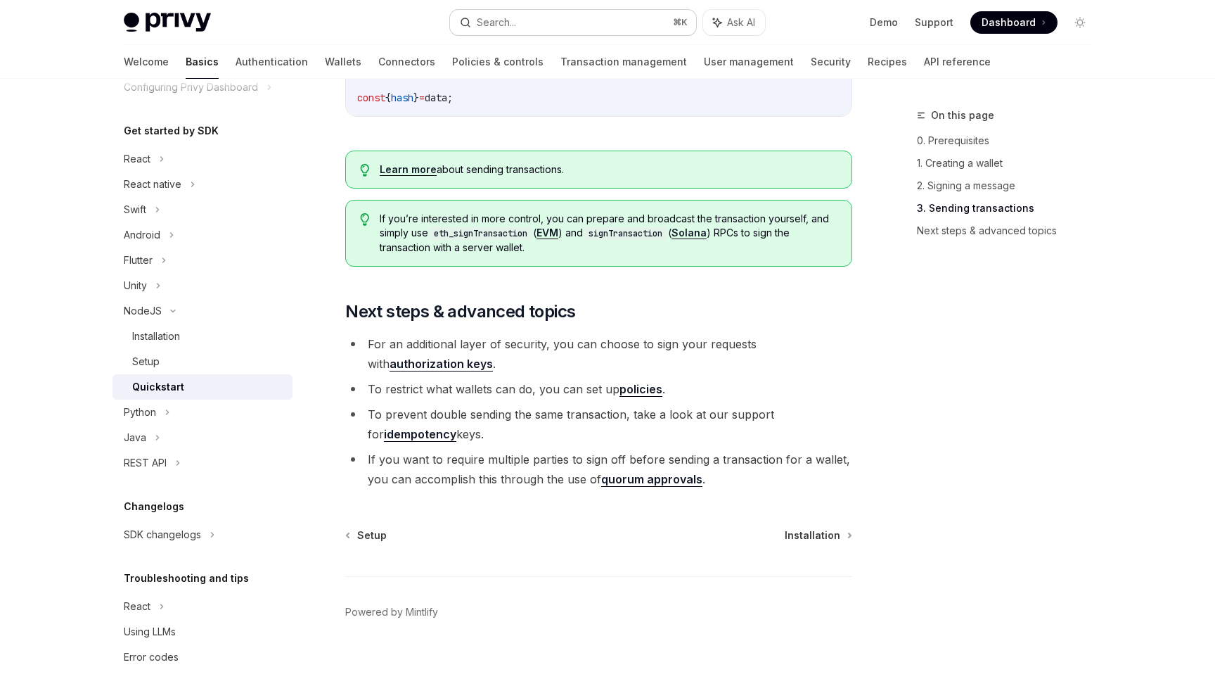
click at [591, 24] on button "Search... ⌘ K" at bounding box center [573, 22] width 246 height 25
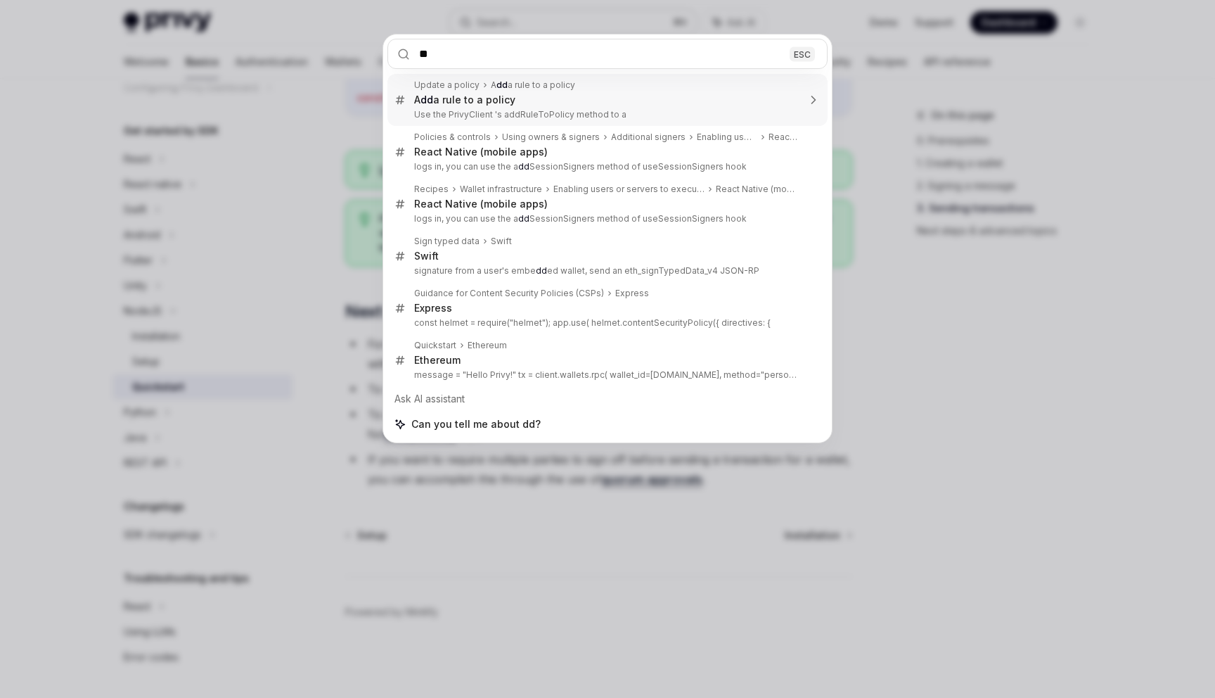
type input "***"
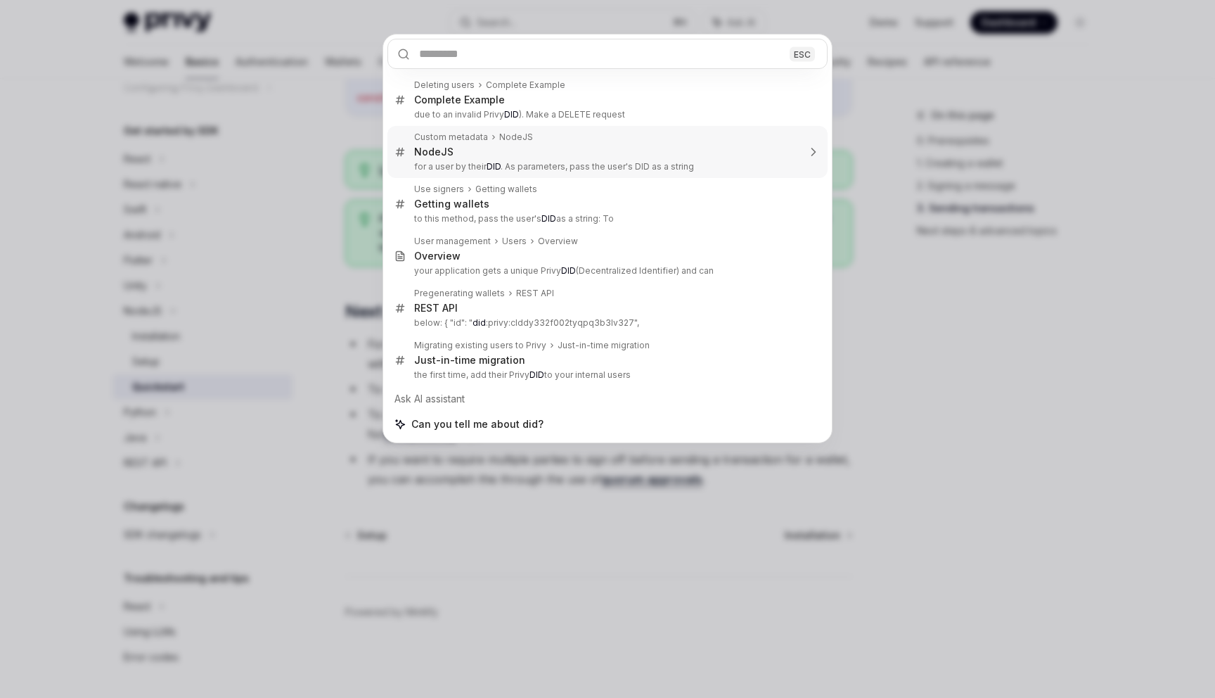
type textarea "*"
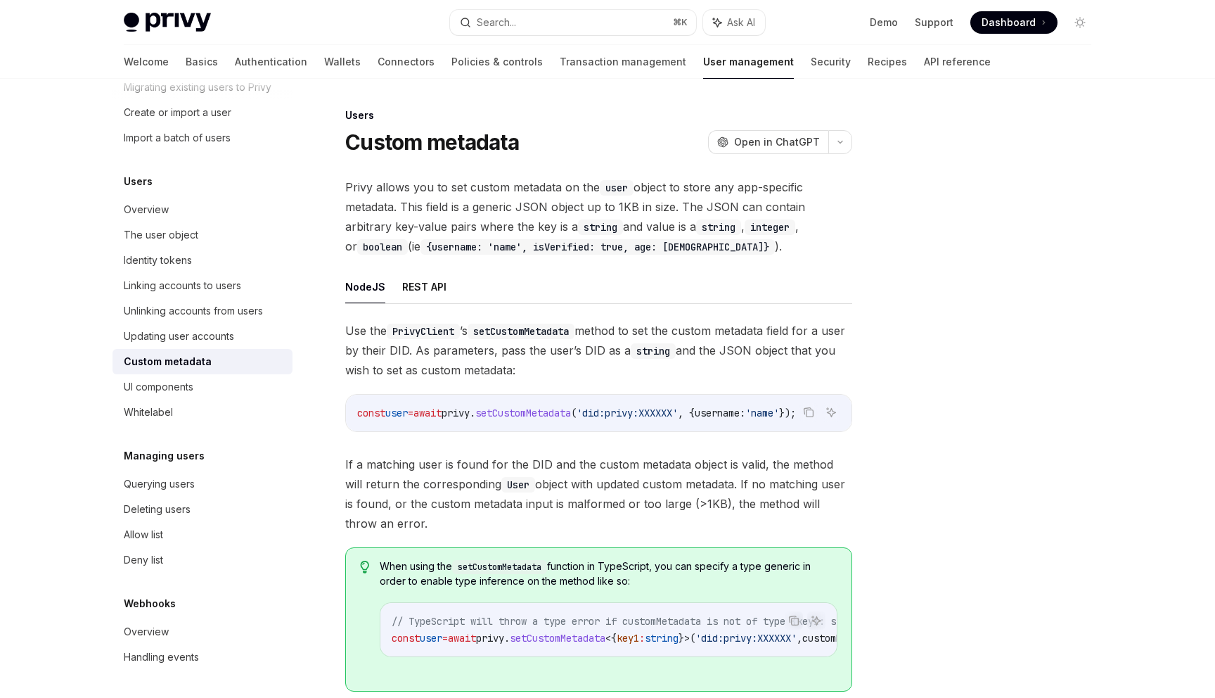
scroll to position [0, 30]
click at [516, 22] on div "Search..." at bounding box center [496, 22] width 39 height 17
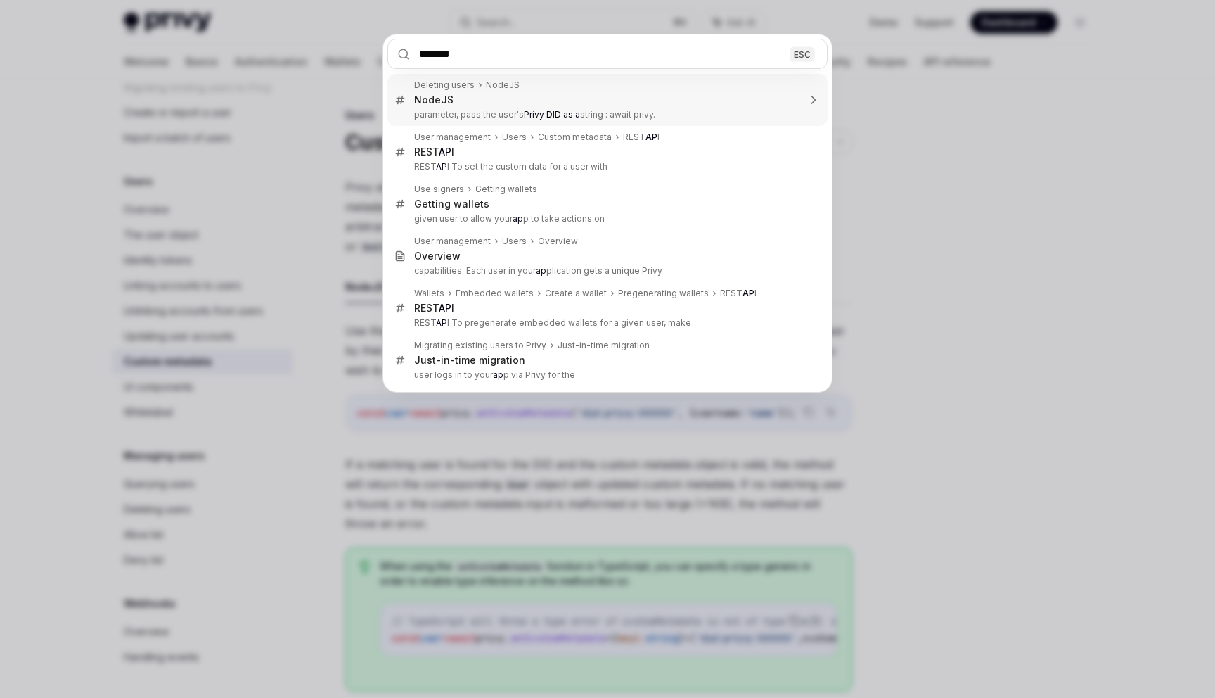
type input "*******"
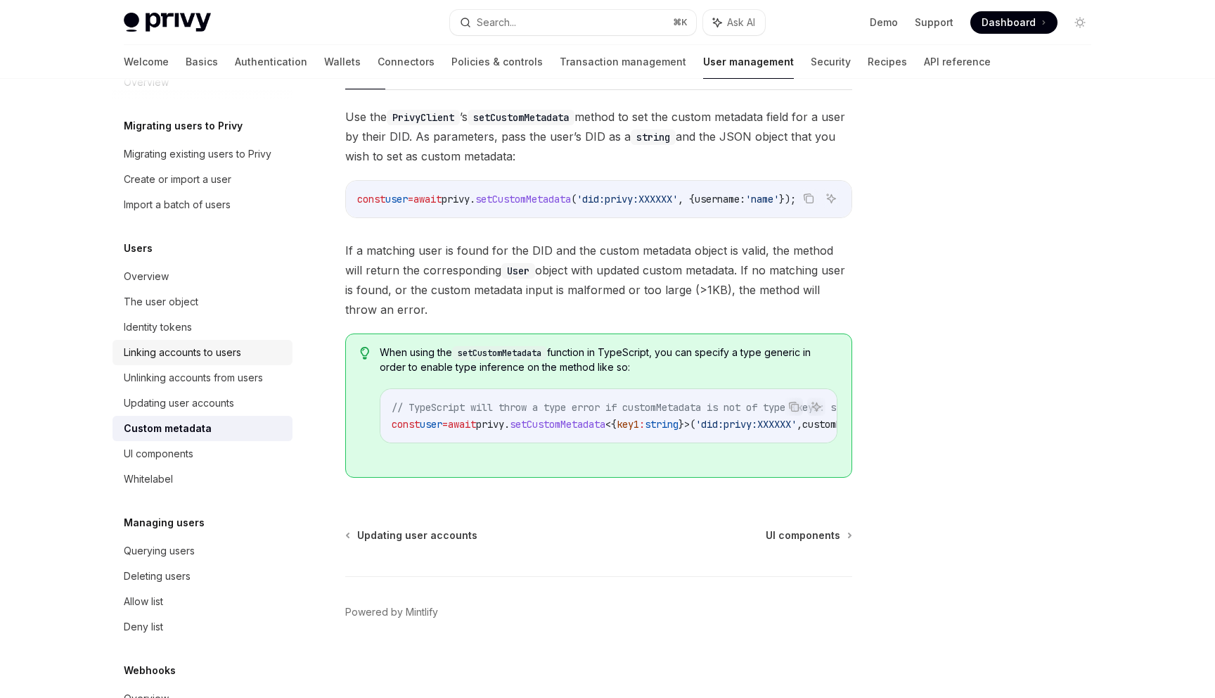
scroll to position [98, 0]
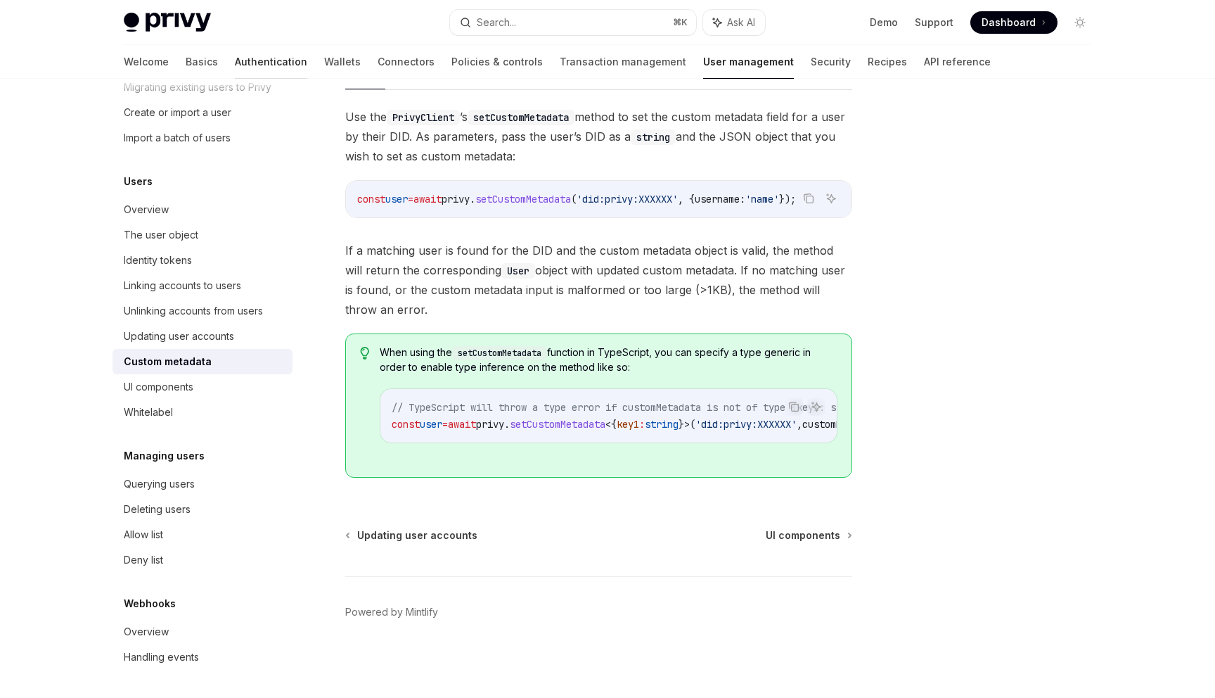
click at [235, 58] on link "Authentication" at bounding box center [271, 62] width 72 height 34
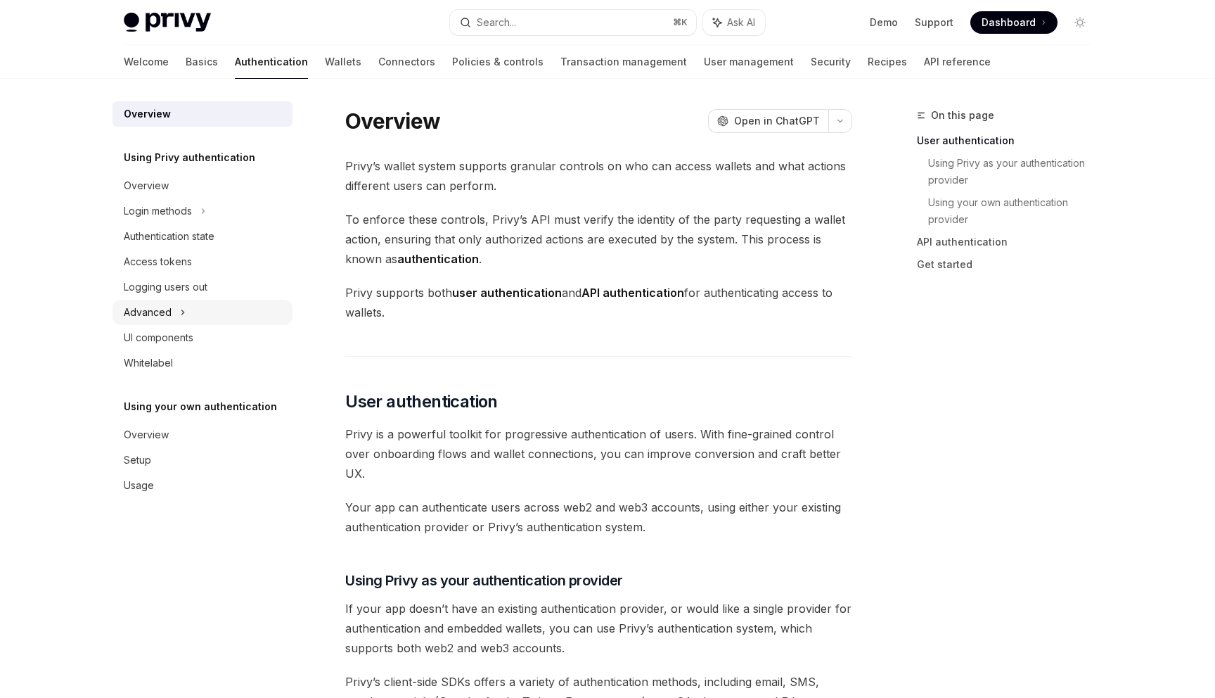
click at [186, 311] on div "Advanced" at bounding box center [203, 312] width 180 height 25
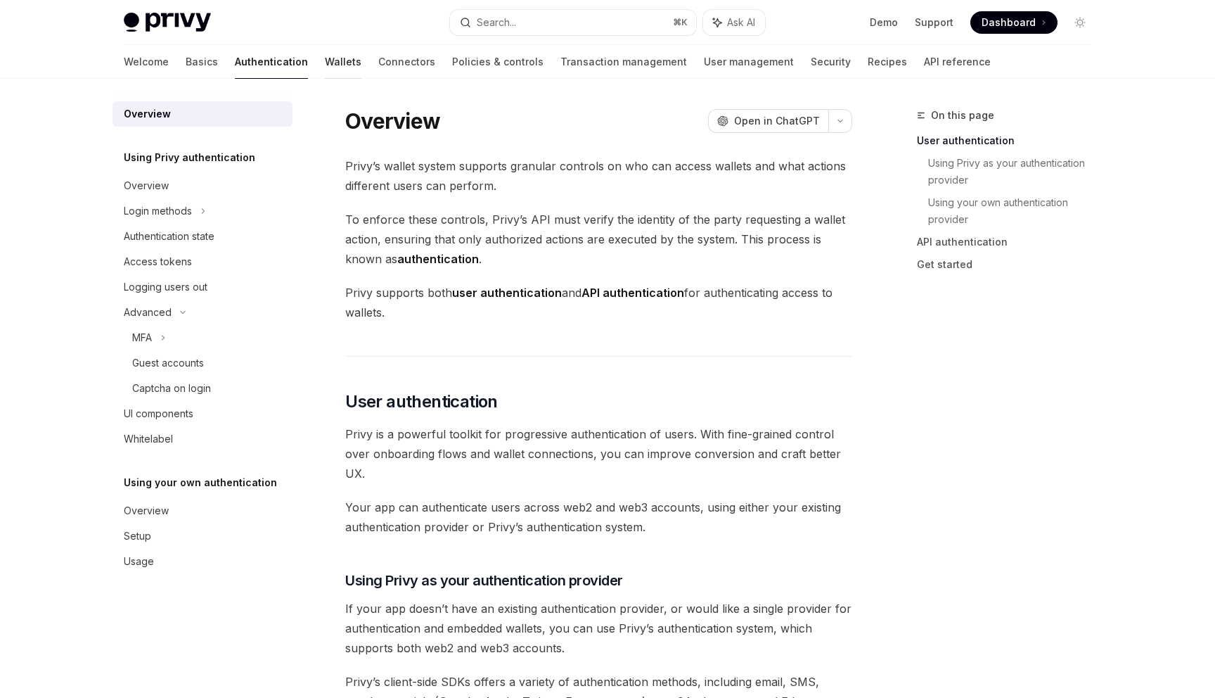
click at [325, 61] on link "Wallets" at bounding box center [343, 62] width 37 height 34
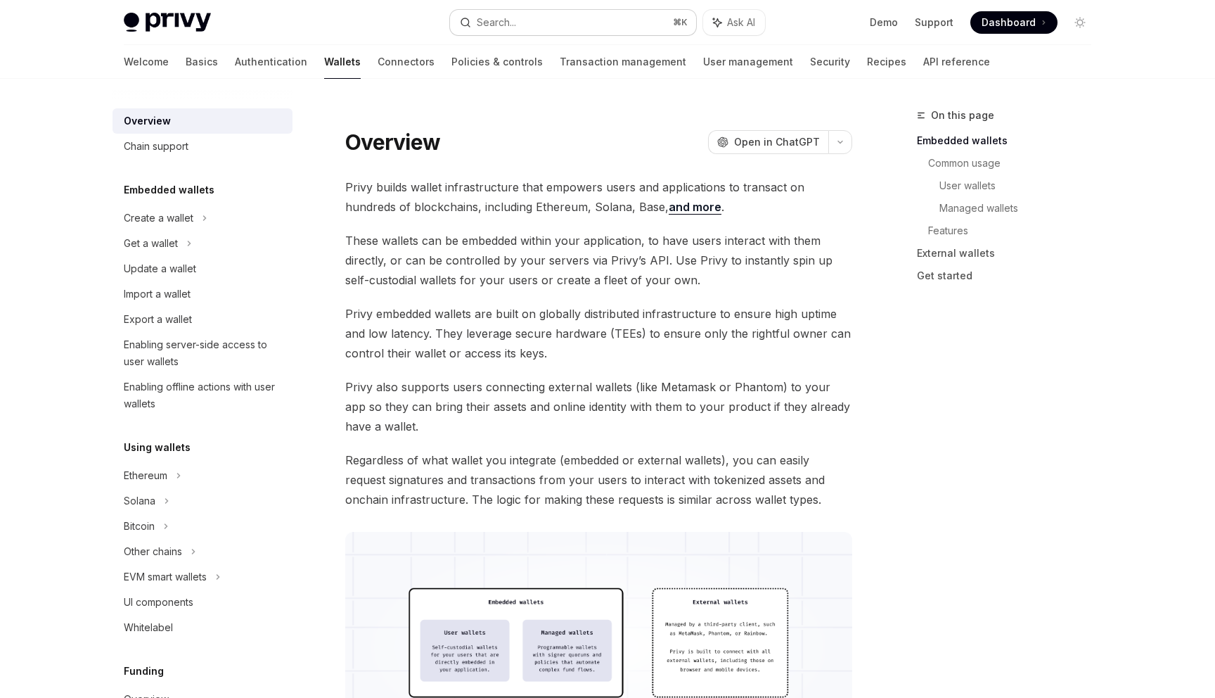
click at [496, 26] on div "Search..." at bounding box center [496, 22] width 39 height 17
click at [828, 58] on div "Welcome Basics Authentication Wallets Connectors Policies & controls Transactio…" at bounding box center [557, 62] width 866 height 34
click at [923, 69] on link "API reference" at bounding box center [956, 62] width 67 height 34
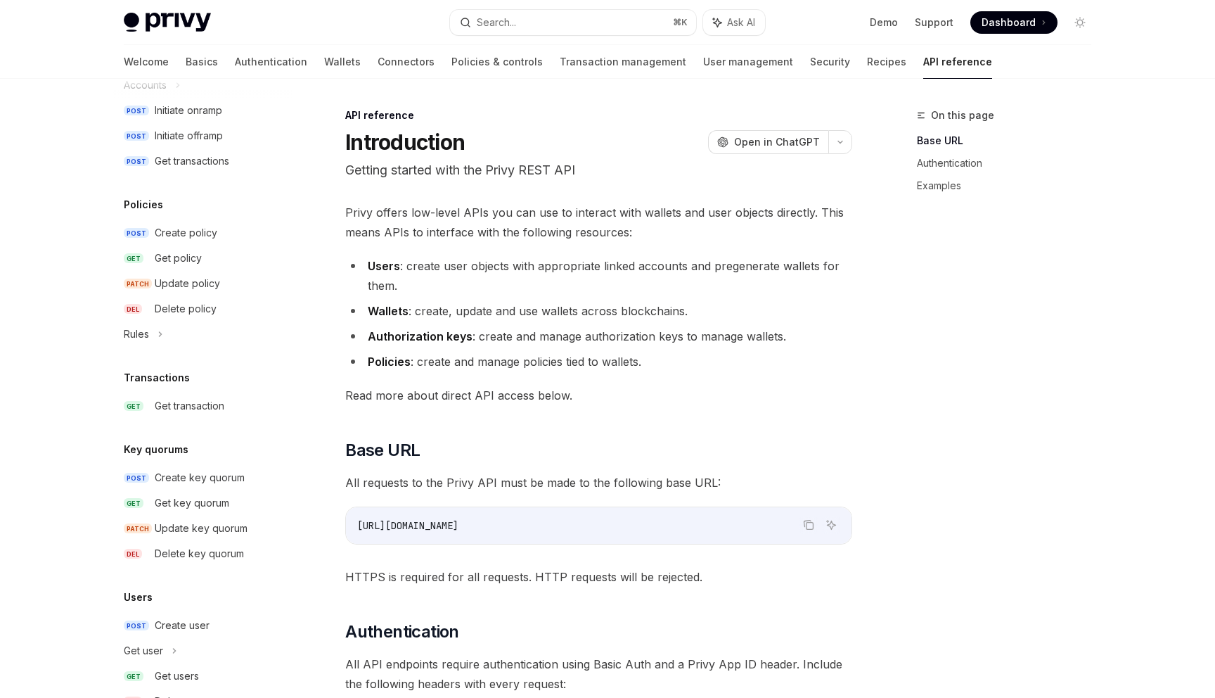
scroll to position [755, 0]
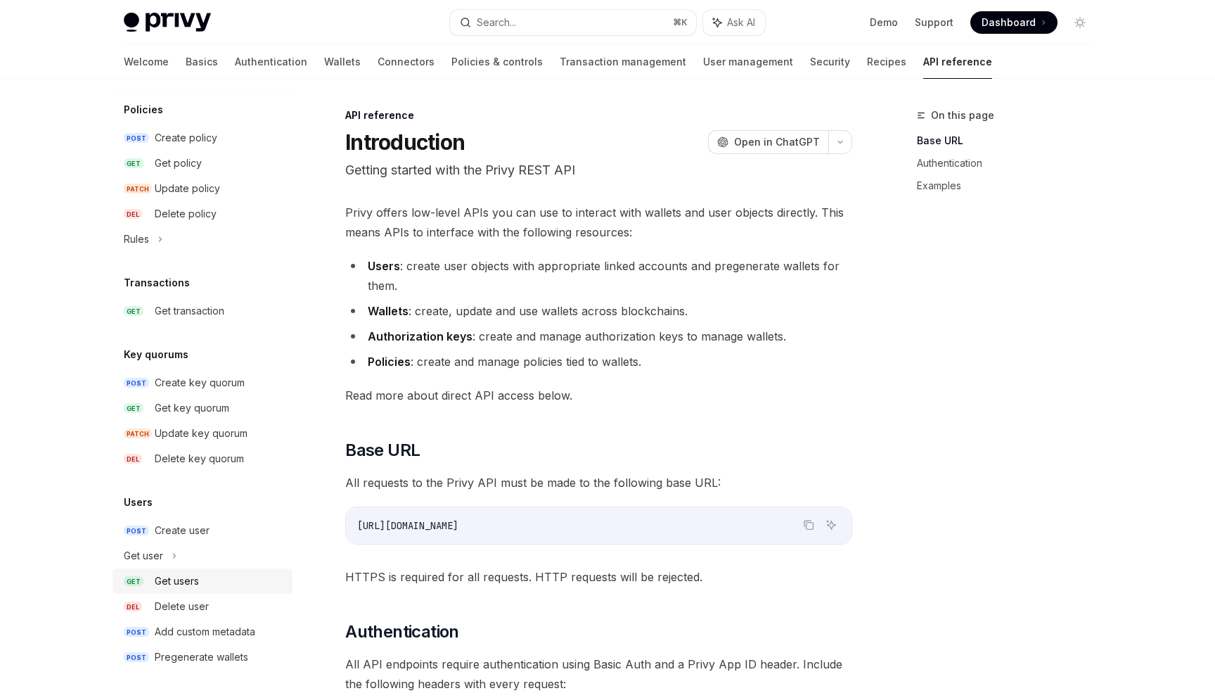
click at [207, 578] on div "Get users" at bounding box center [219, 580] width 129 height 17
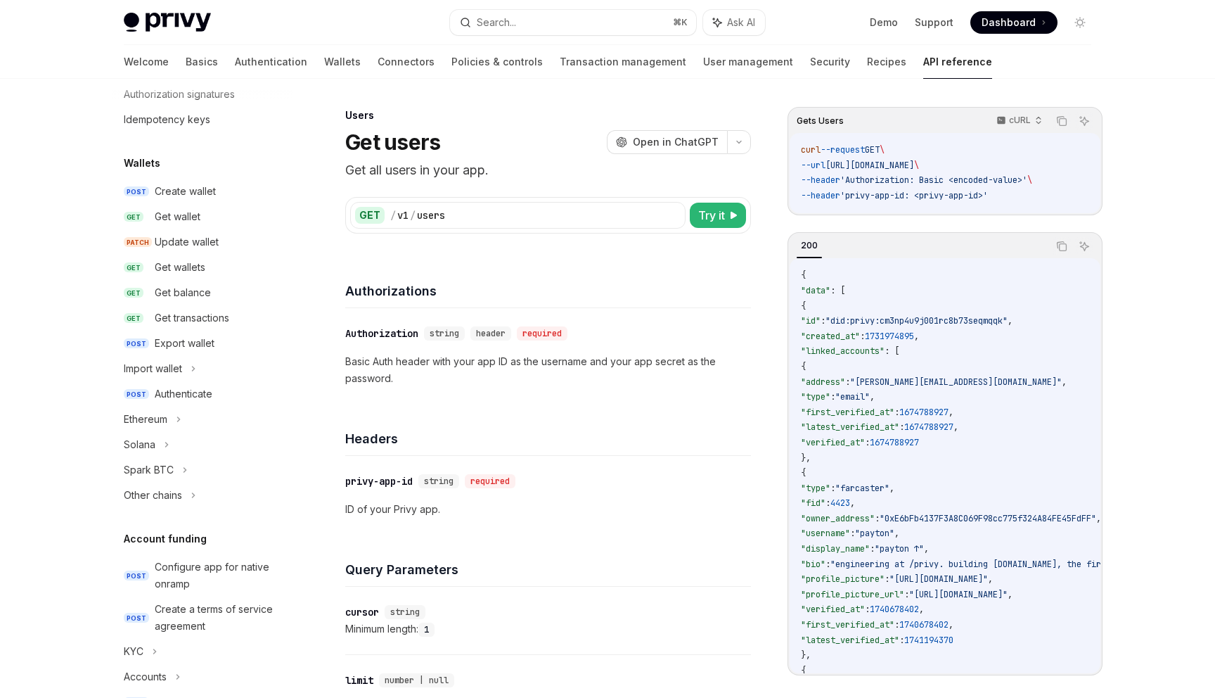
click at [490, 272] on div "Authorizations" at bounding box center [548, 282] width 406 height 52
click at [186, 63] on link "Basics" at bounding box center [202, 62] width 32 height 34
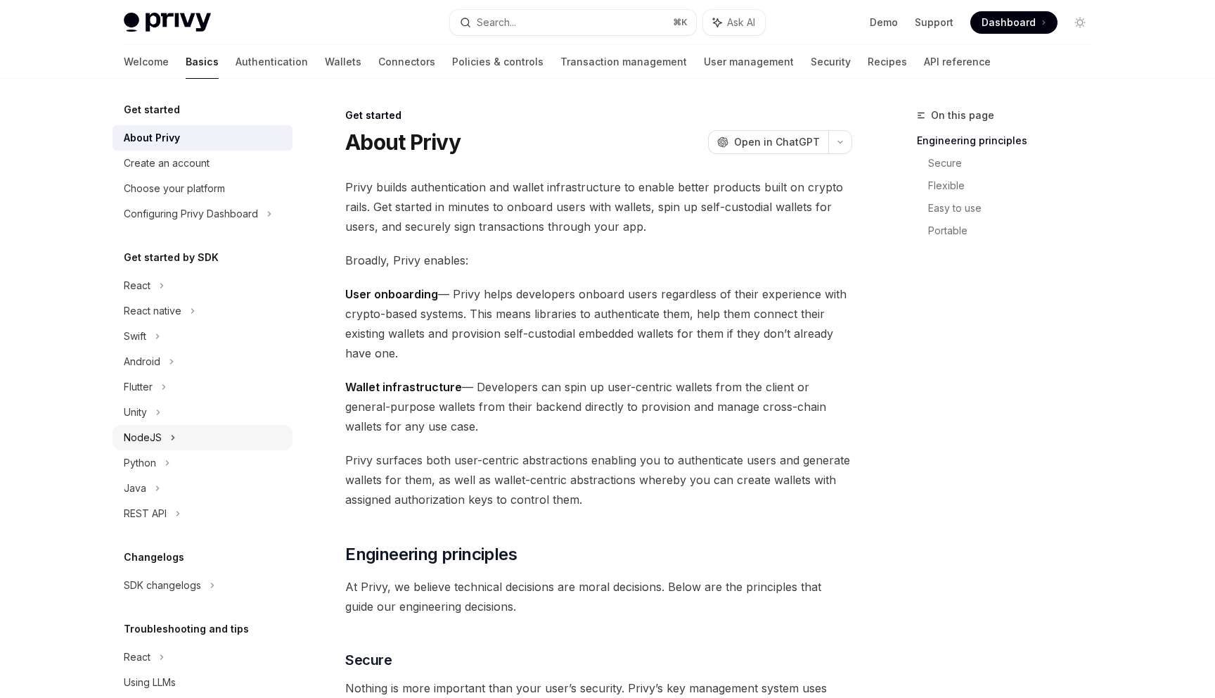
click at [174, 440] on icon at bounding box center [173, 437] width 6 height 17
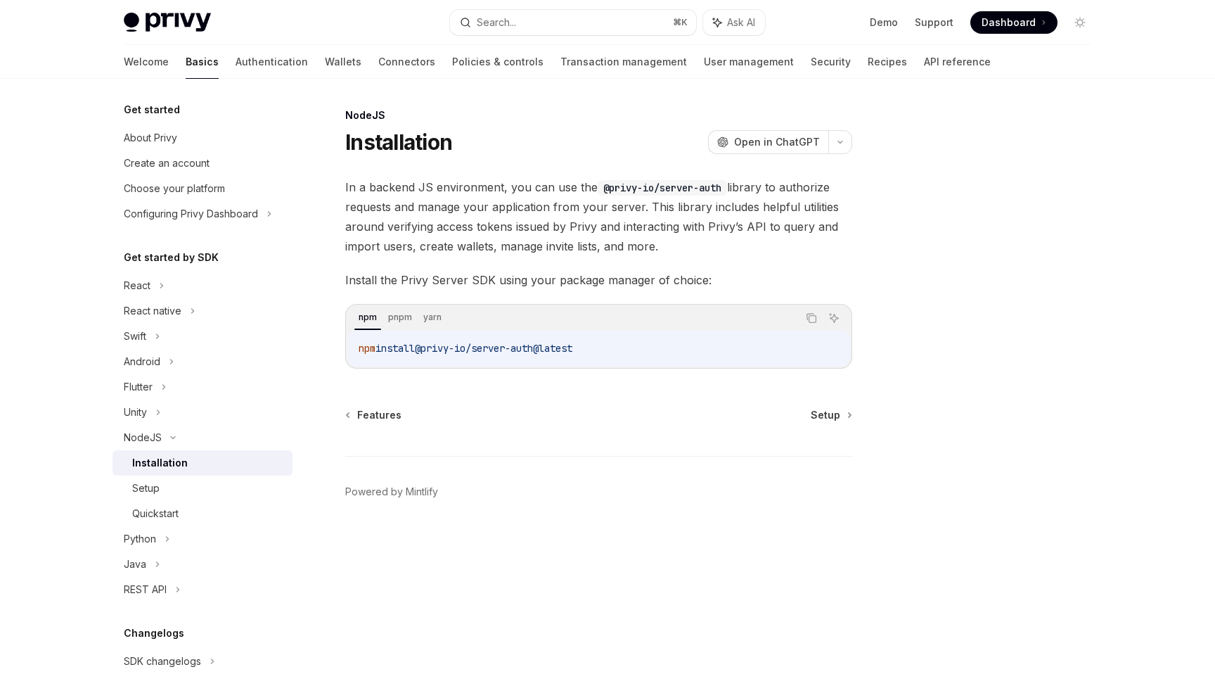
click at [178, 467] on div "Installation" at bounding box center [160, 462] width 56 height 17
click at [842, 423] on div "Features Setup Powered by Mintlify" at bounding box center [598, 492] width 507 height 169
click at [840, 414] on span "Setup" at bounding box center [826, 415] width 30 height 14
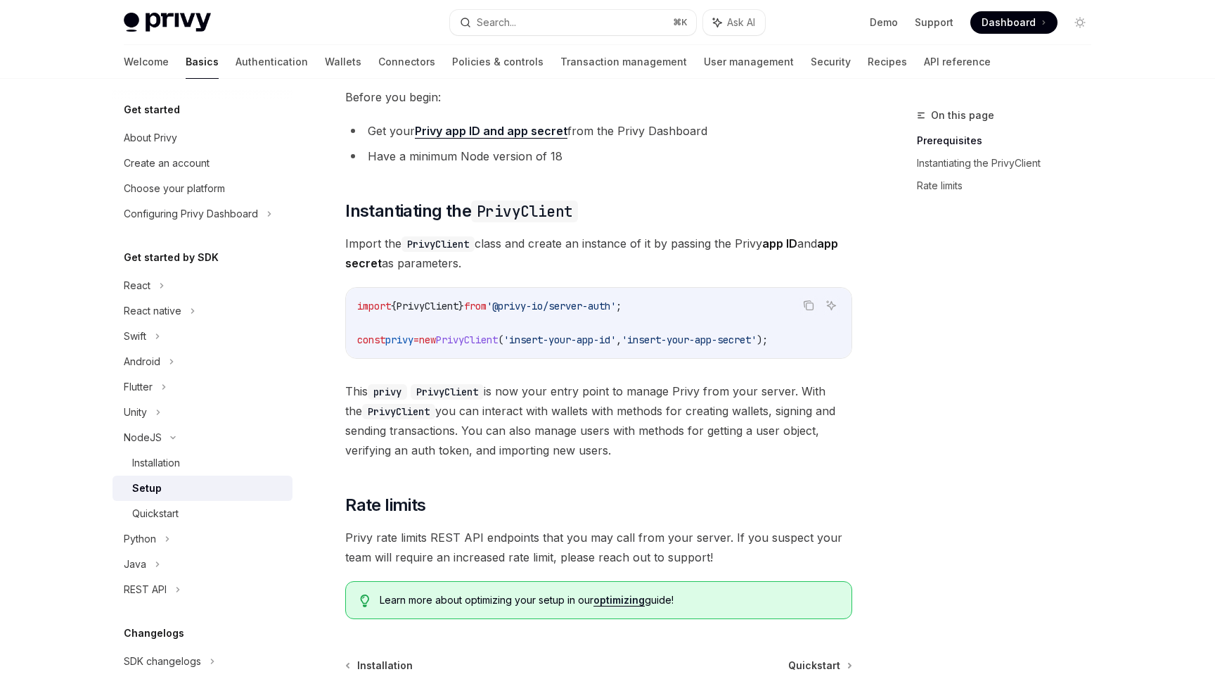
scroll to position [178, 0]
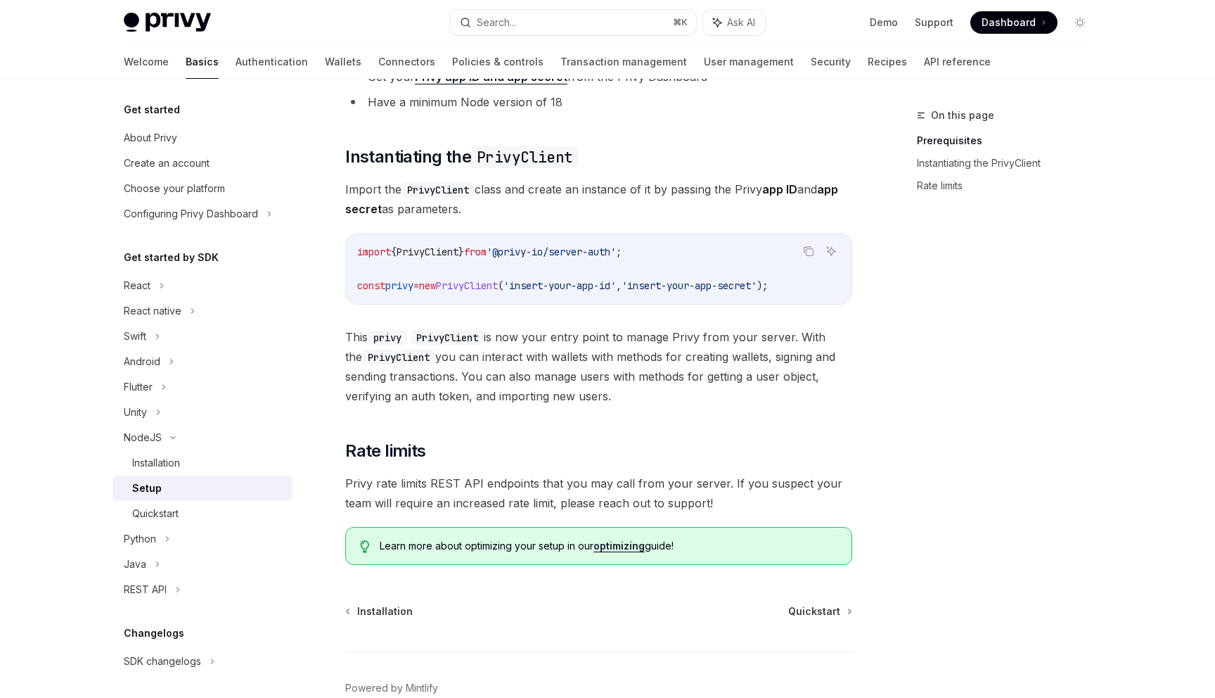
drag, startPoint x: 644, startPoint y: 335, endPoint x: 644, endPoint y: 387, distance: 52.0
click at [644, 387] on span "This privy PrivyClient is now your entry point to manage Privy from your server…" at bounding box center [598, 366] width 507 height 79
click at [647, 395] on span "This privy PrivyClient is now your entry point to manage Privy from your server…" at bounding box center [598, 366] width 507 height 79
click at [804, 603] on div "NodeJS Setup OpenAI Open in ChatGPT OpenAI Open in ChatGPT ​ Prerequisites Befo…" at bounding box center [467, 351] width 776 height 845
click at [804, 610] on span "Quickstart" at bounding box center [814, 611] width 52 height 14
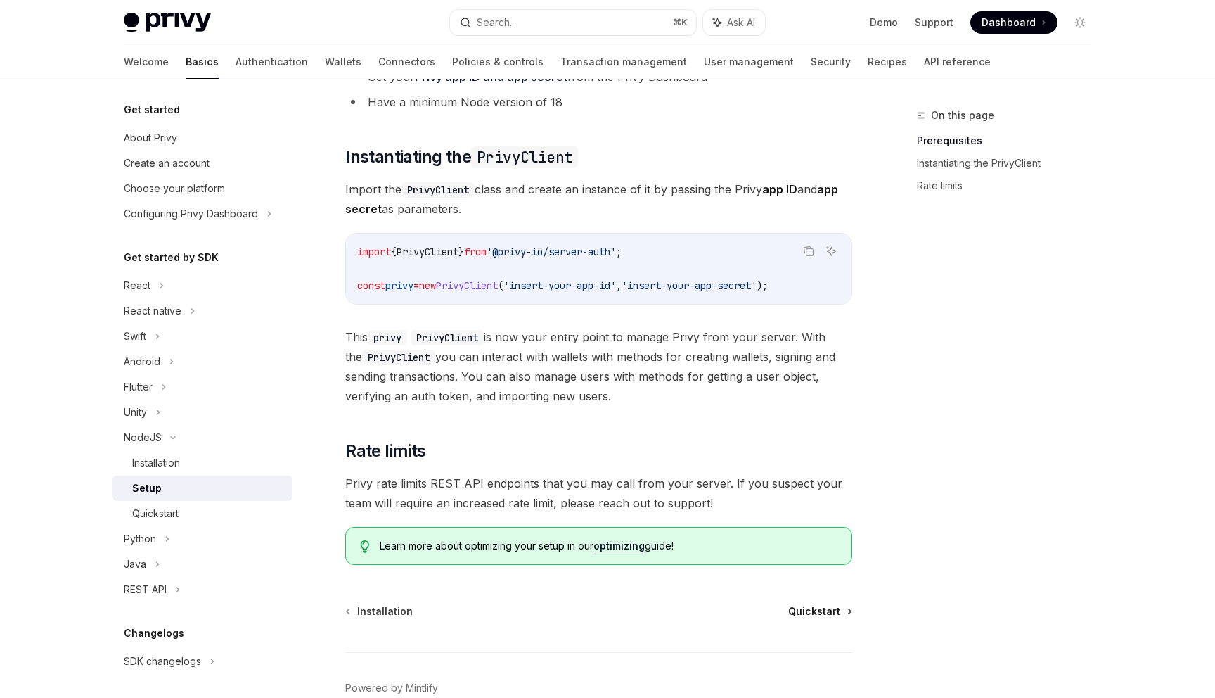
type textarea "*"
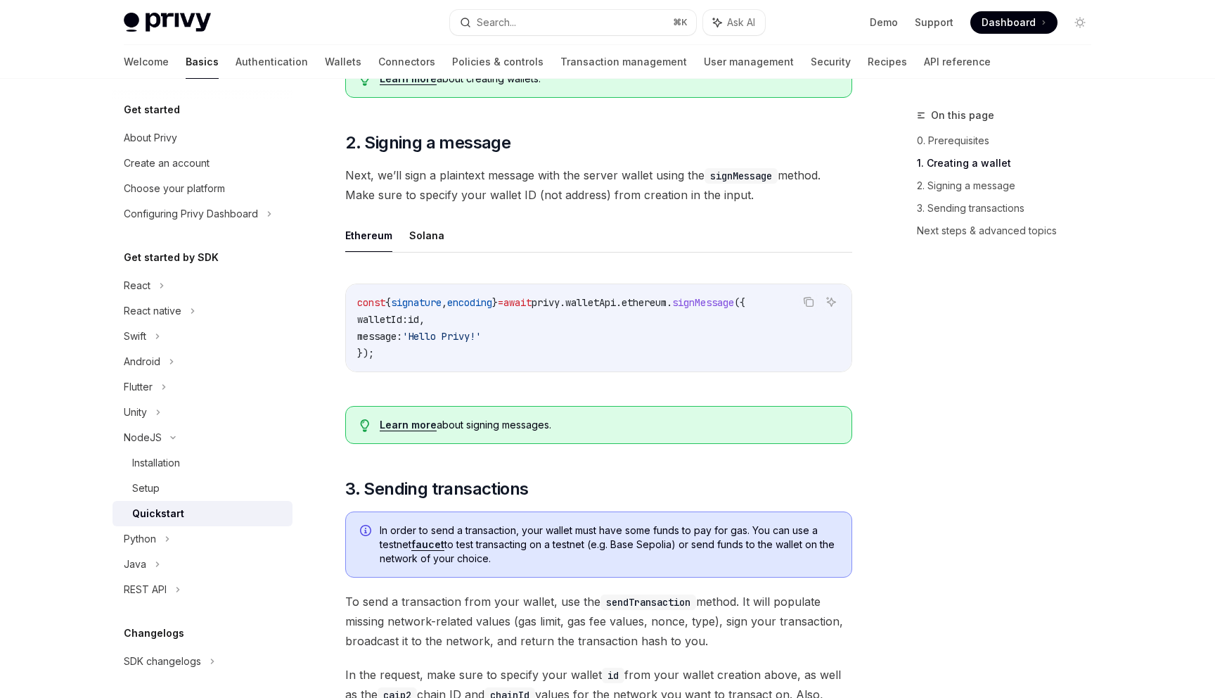
scroll to position [30, 0]
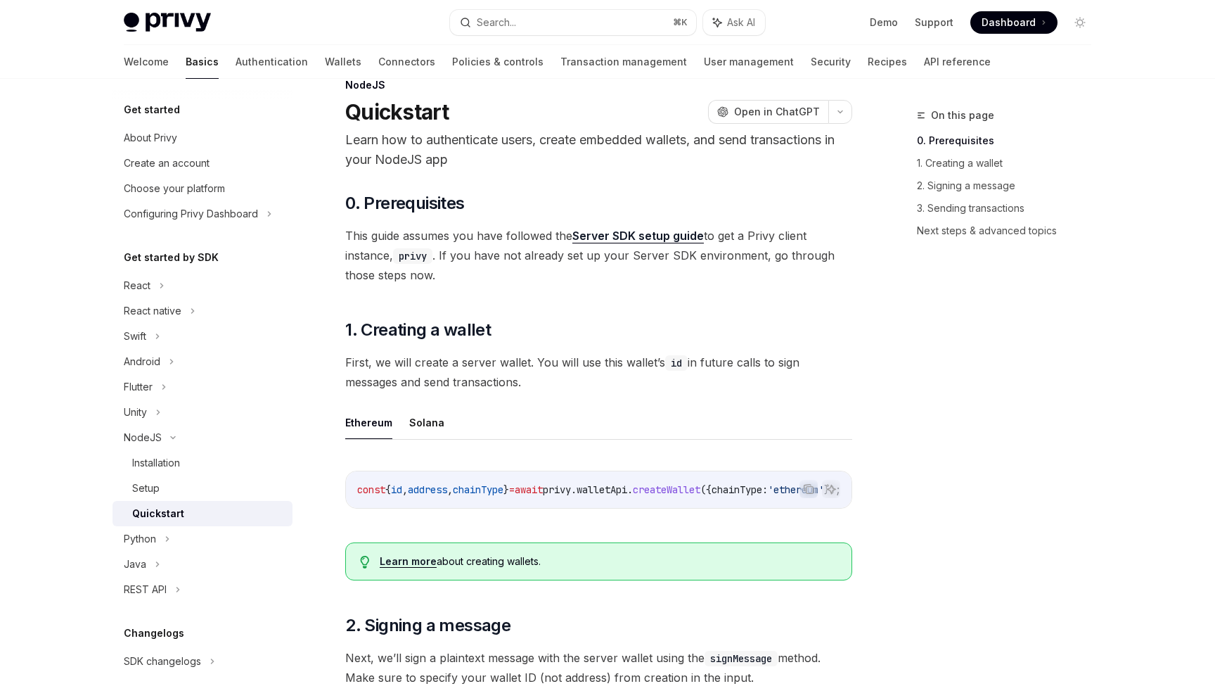
click at [631, 241] on link "Server SDK setup guide" at bounding box center [638, 236] width 132 height 15
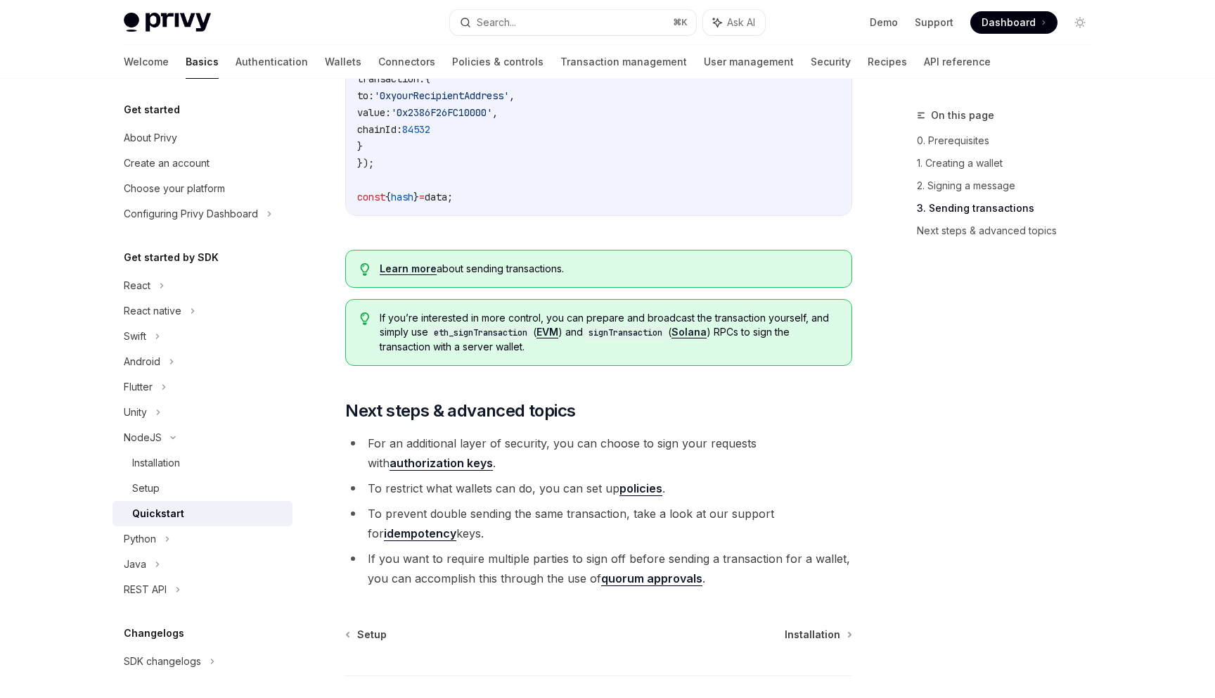
scroll to position [1314, 0]
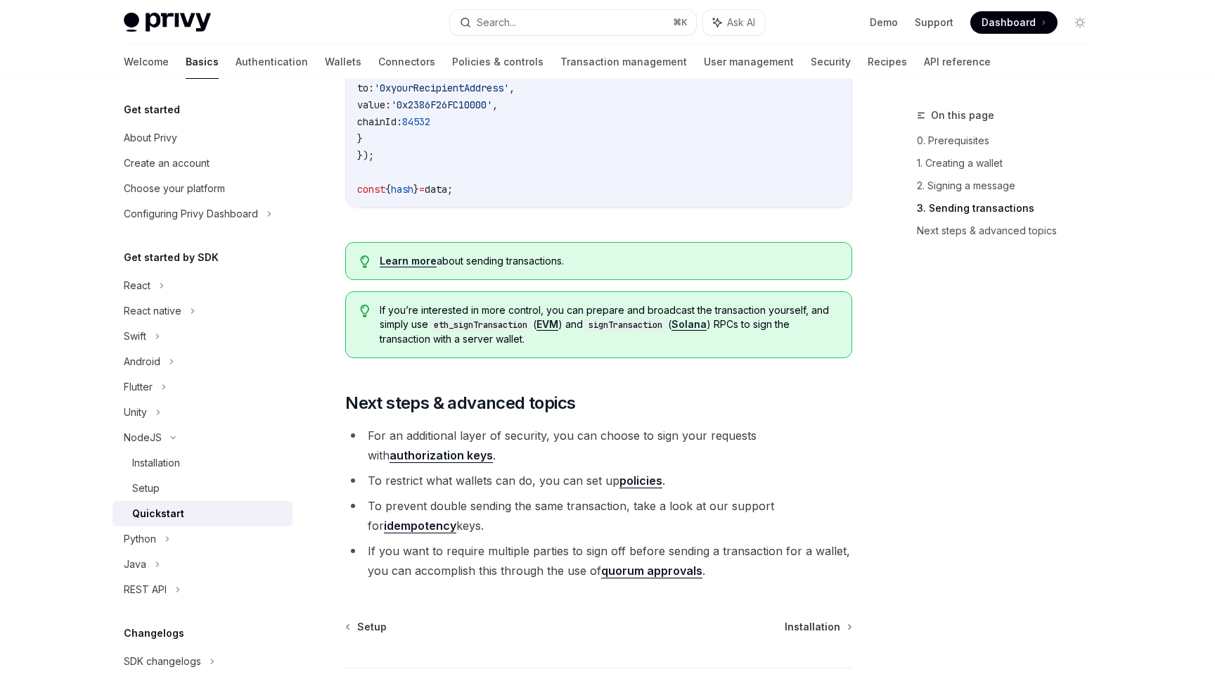
click at [493, 448] on link "authorization keys" at bounding box center [441, 455] width 103 height 15
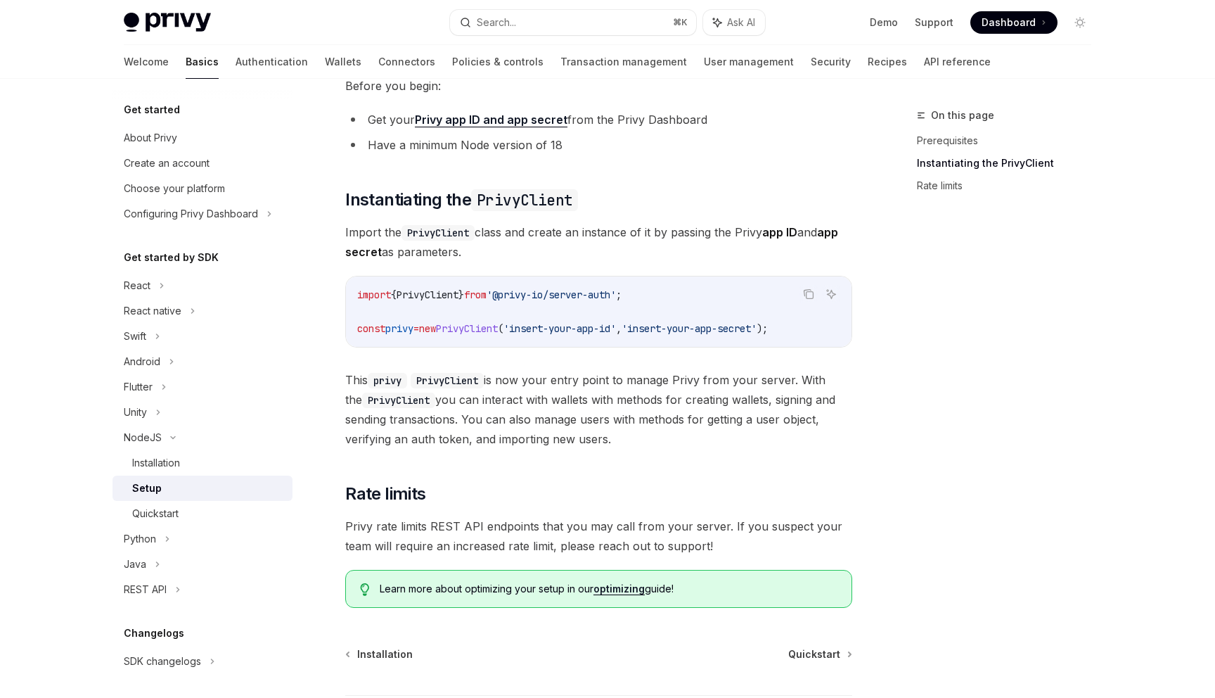
scroll to position [254, 0]
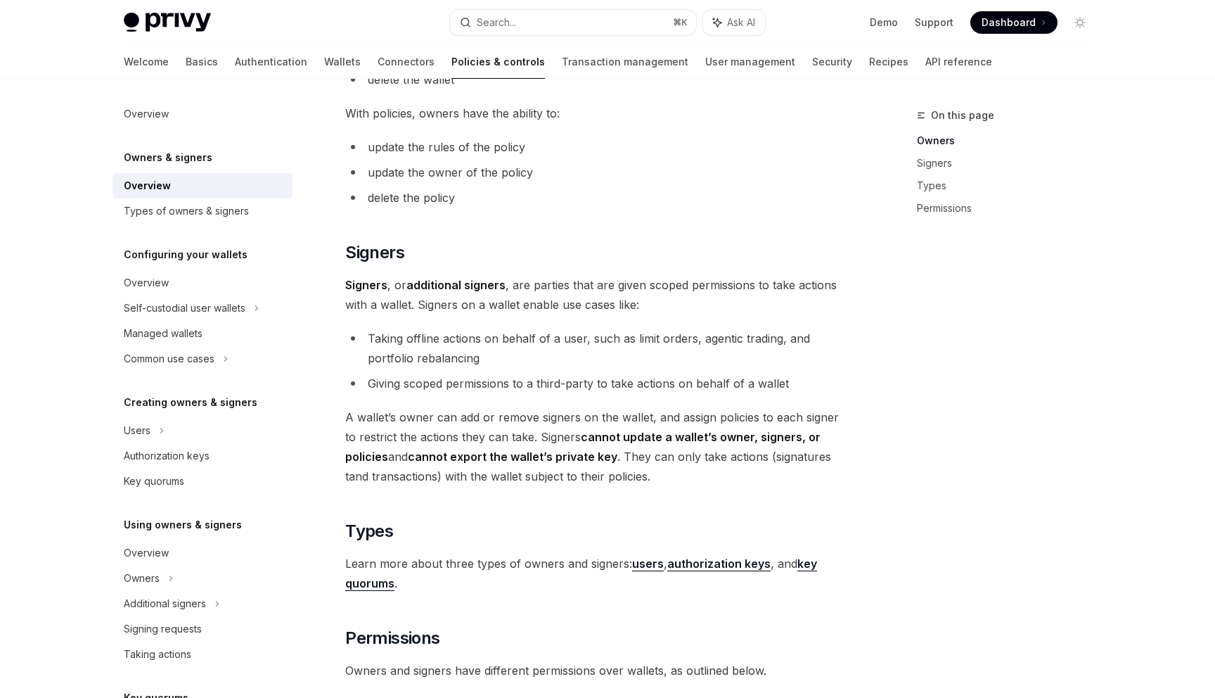
scroll to position [1081, 0]
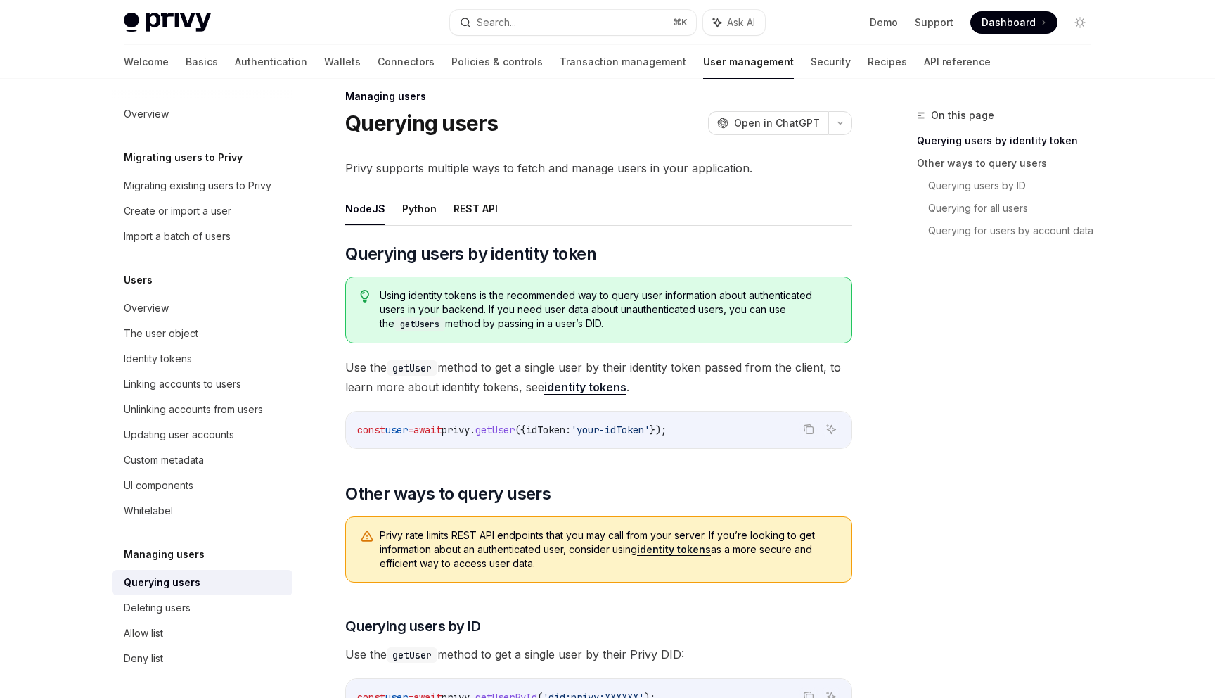
scroll to position [22, 0]
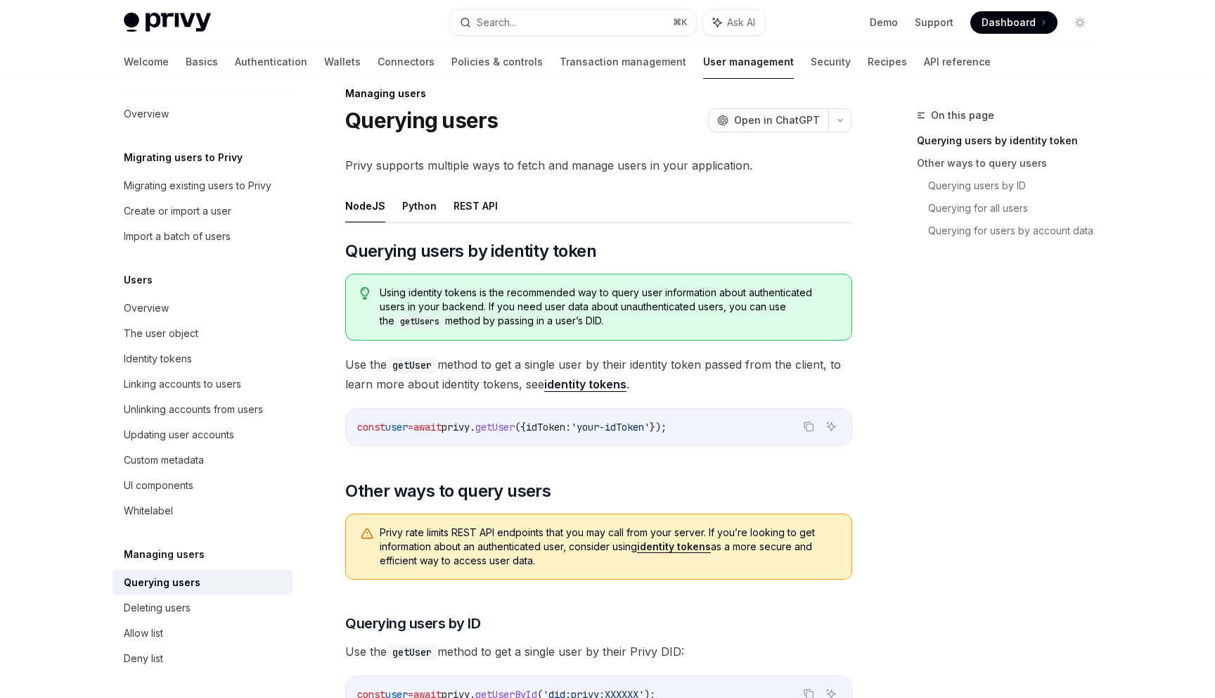
click at [571, 430] on span "idToken:" at bounding box center [548, 427] width 45 height 13
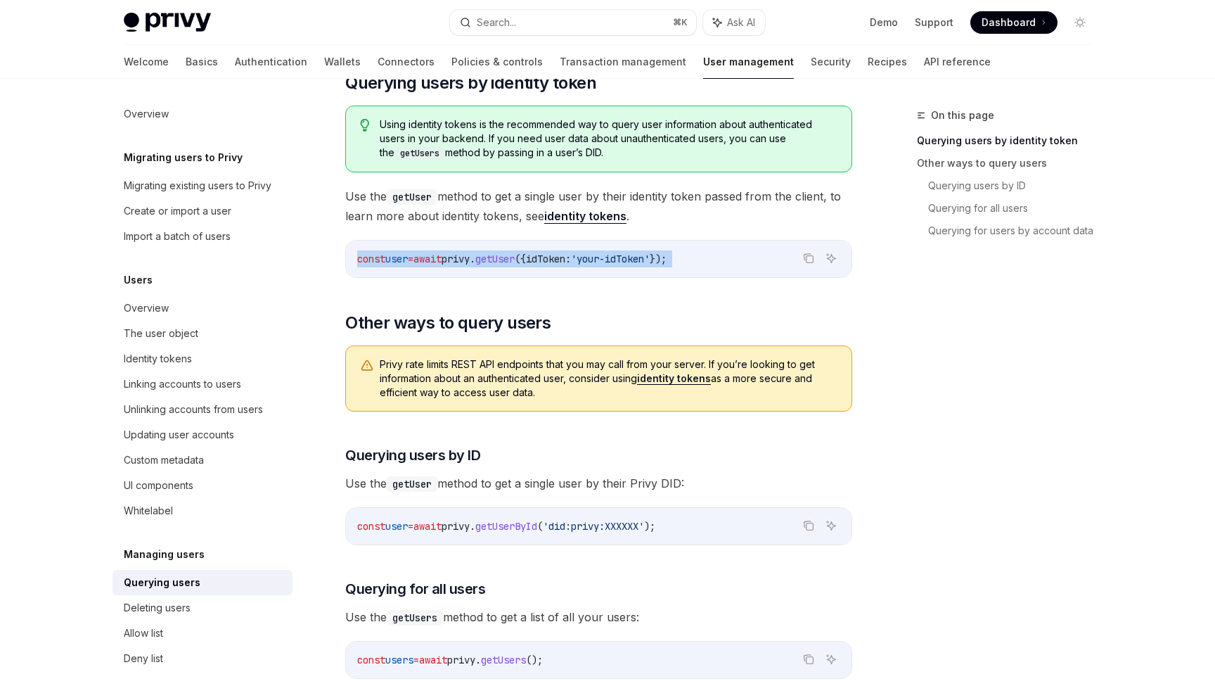
scroll to position [193, 0]
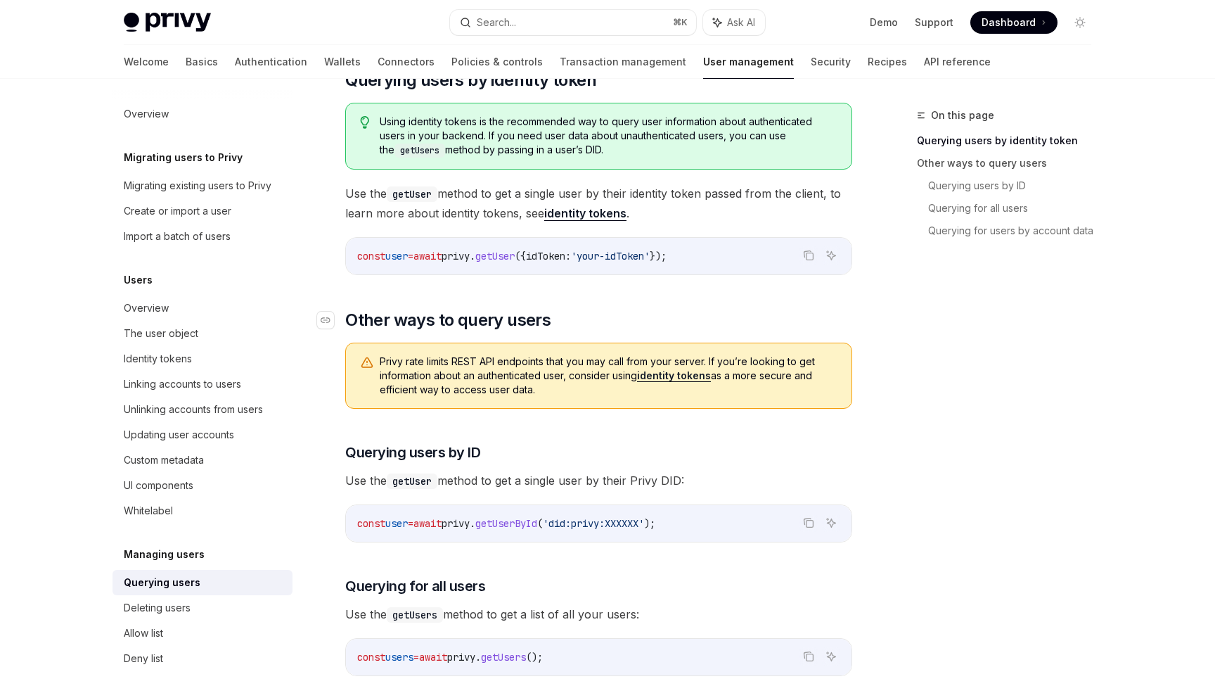
click at [623, 316] on h2 "​ Other ways to query users" at bounding box center [598, 320] width 507 height 23
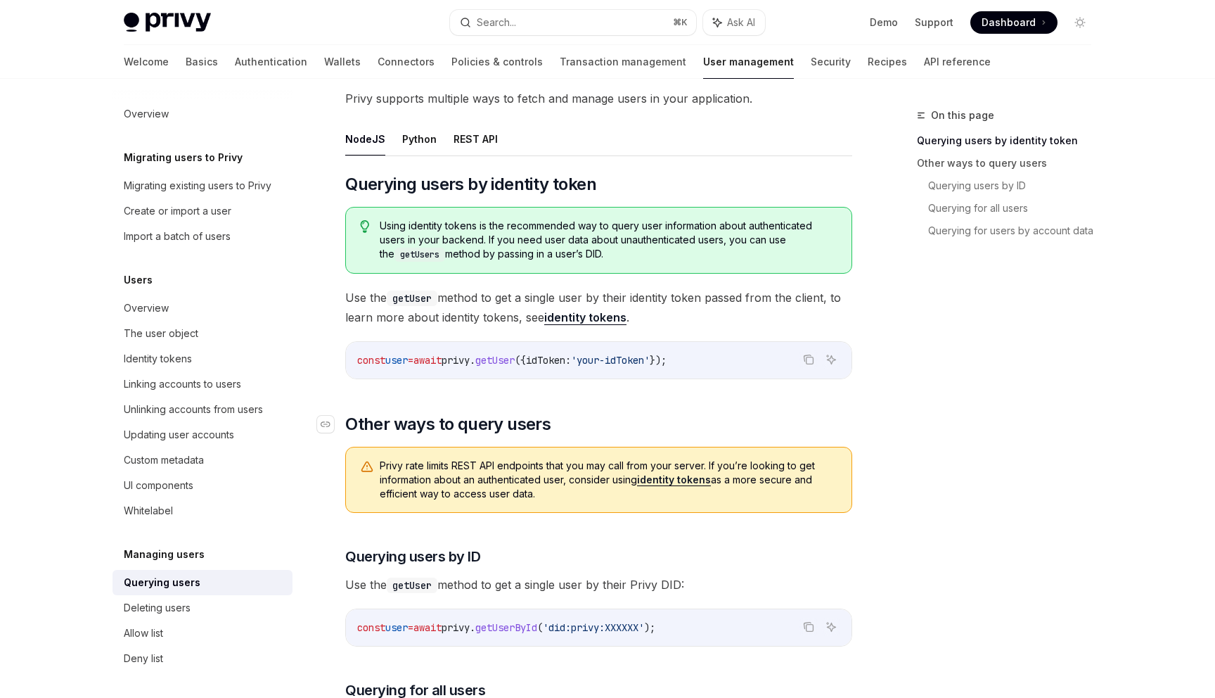
scroll to position [60, 0]
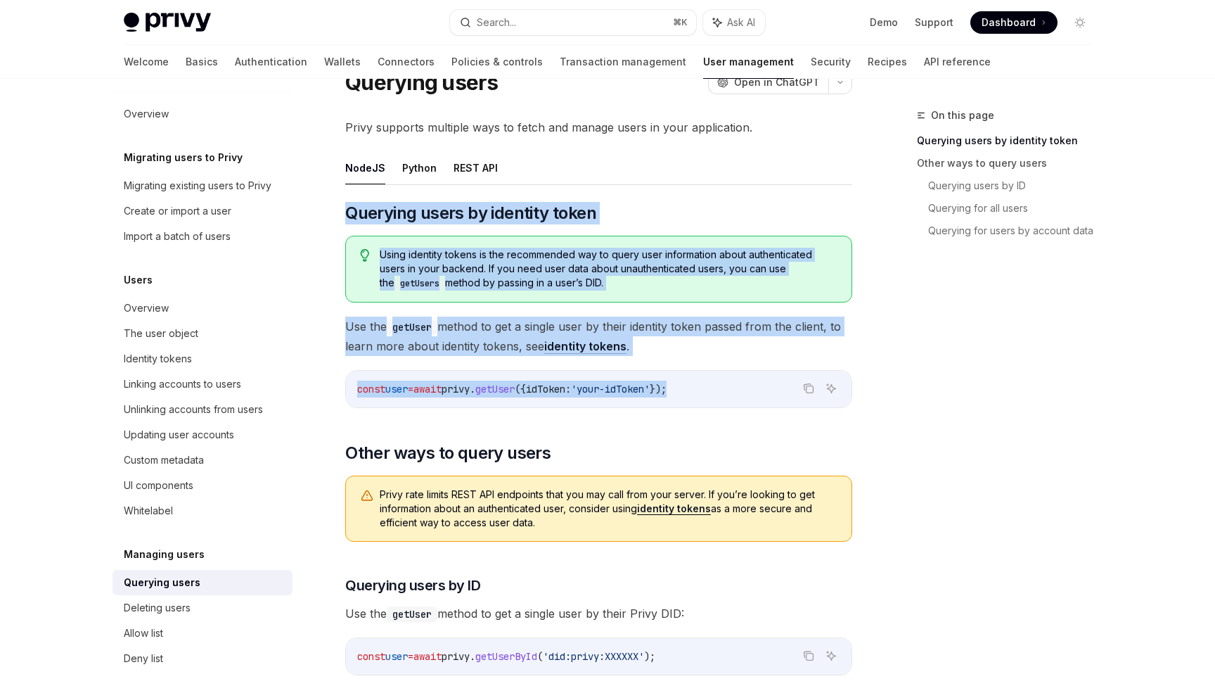
drag, startPoint x: 357, startPoint y: 200, endPoint x: 778, endPoint y: 399, distance: 466.2
copy div "Querying users by identity token Using identity tokens is the recommended way t…"
click at [506, 381] on code "const user = await privy . getUser ({ idToken: 'your-idToken' });" at bounding box center [598, 388] width 483 height 17
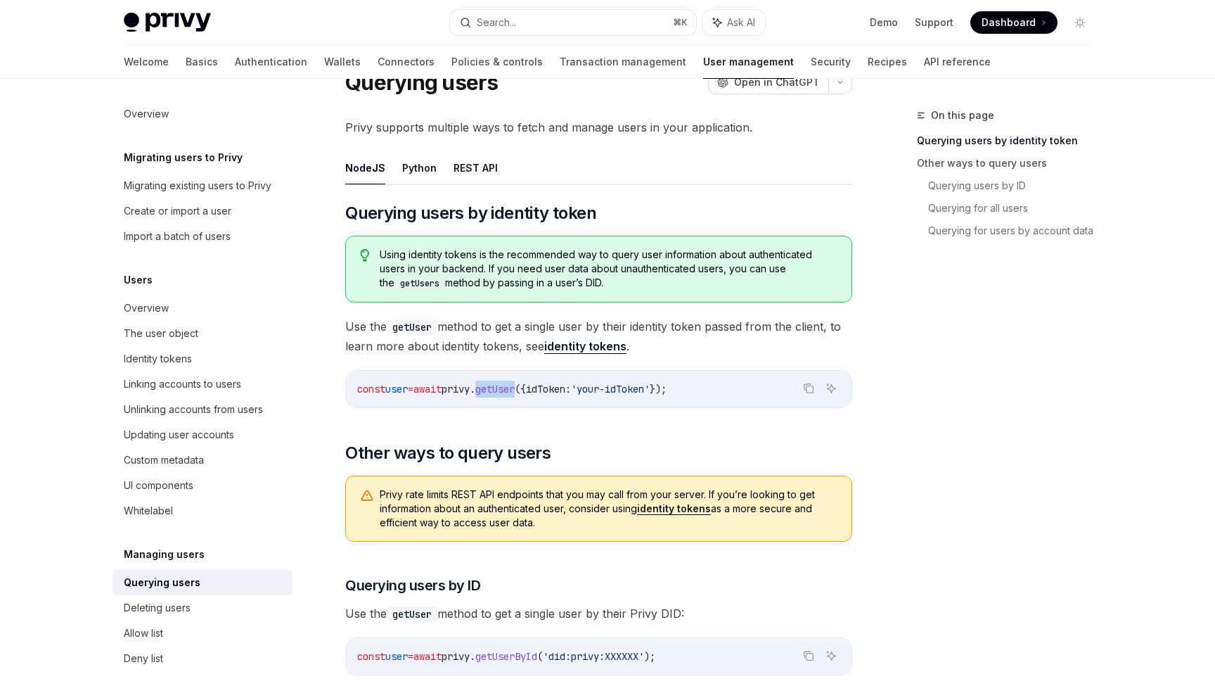
click at [506, 381] on code "const user = await privy . getUser ({ idToken: 'your-idToken' });" at bounding box center [598, 388] width 483 height 17
click at [566, 344] on link "identity tokens" at bounding box center [585, 346] width 82 height 15
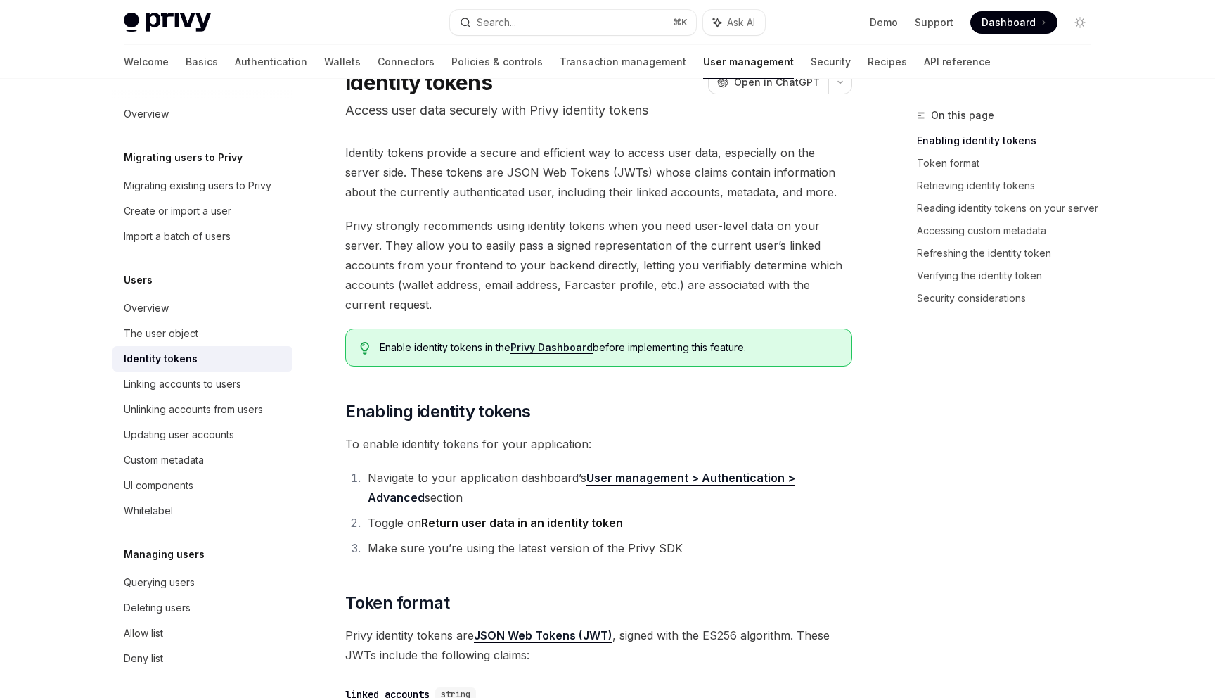
type textarea "*"
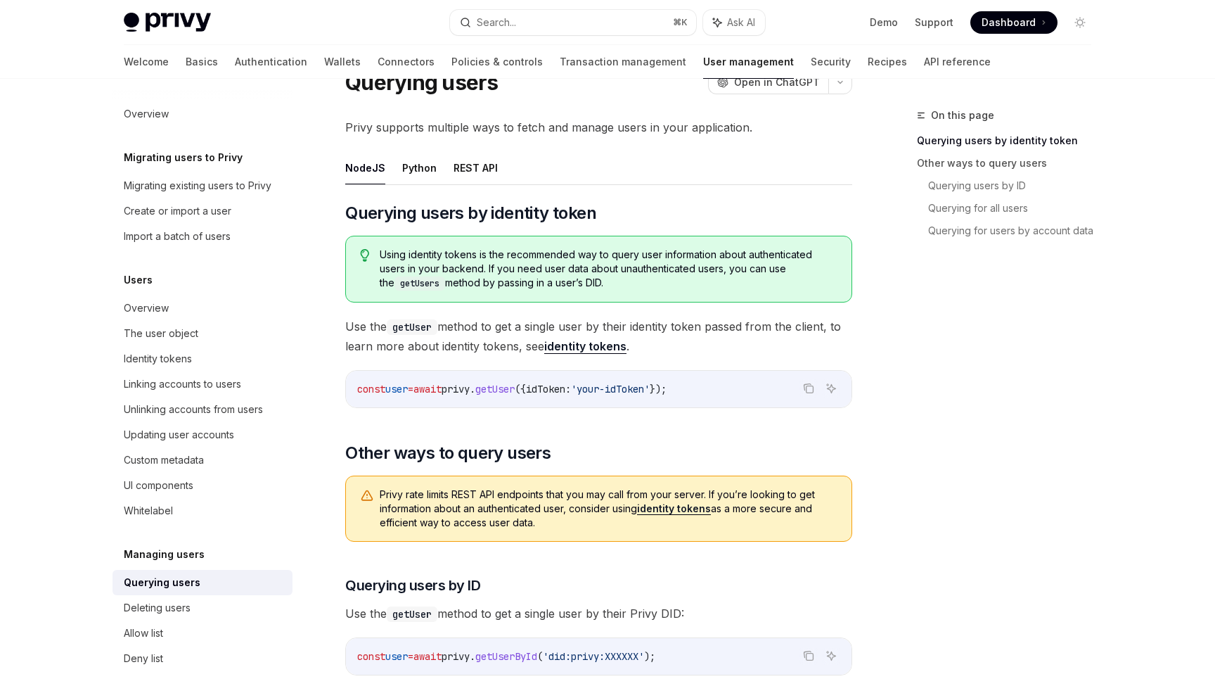
click at [601, 350] on link "identity tokens" at bounding box center [585, 346] width 82 height 15
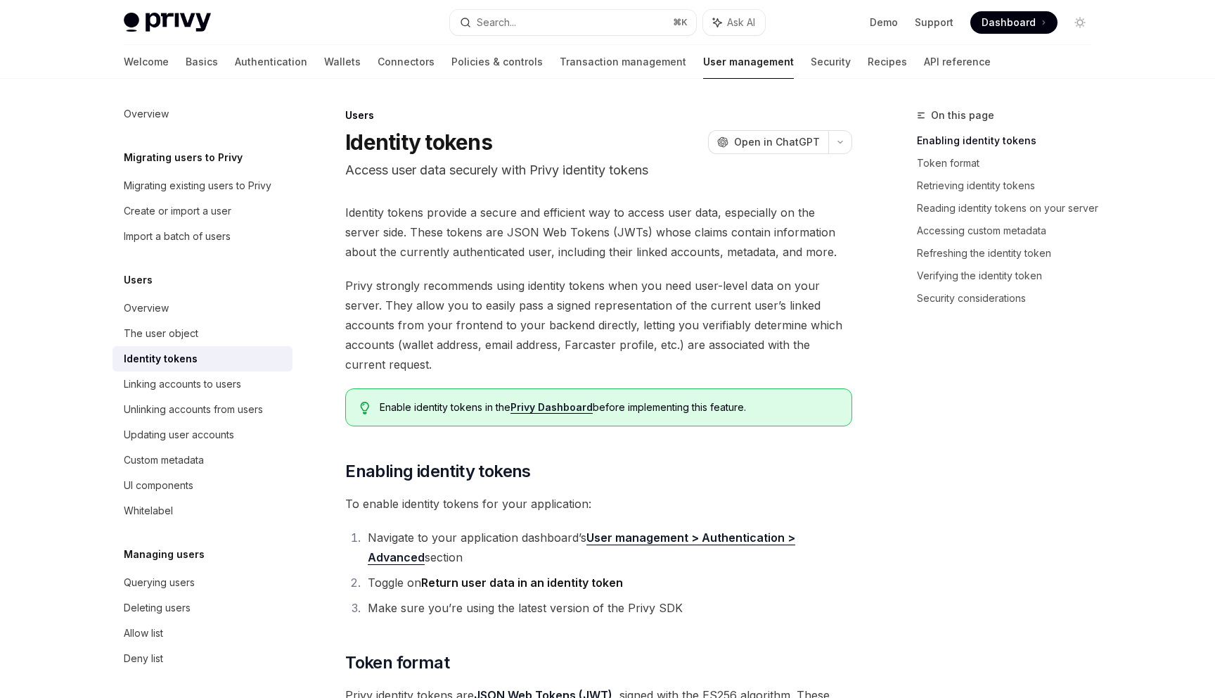
drag, startPoint x: 340, startPoint y: 139, endPoint x: 782, endPoint y: 424, distance: 525.9
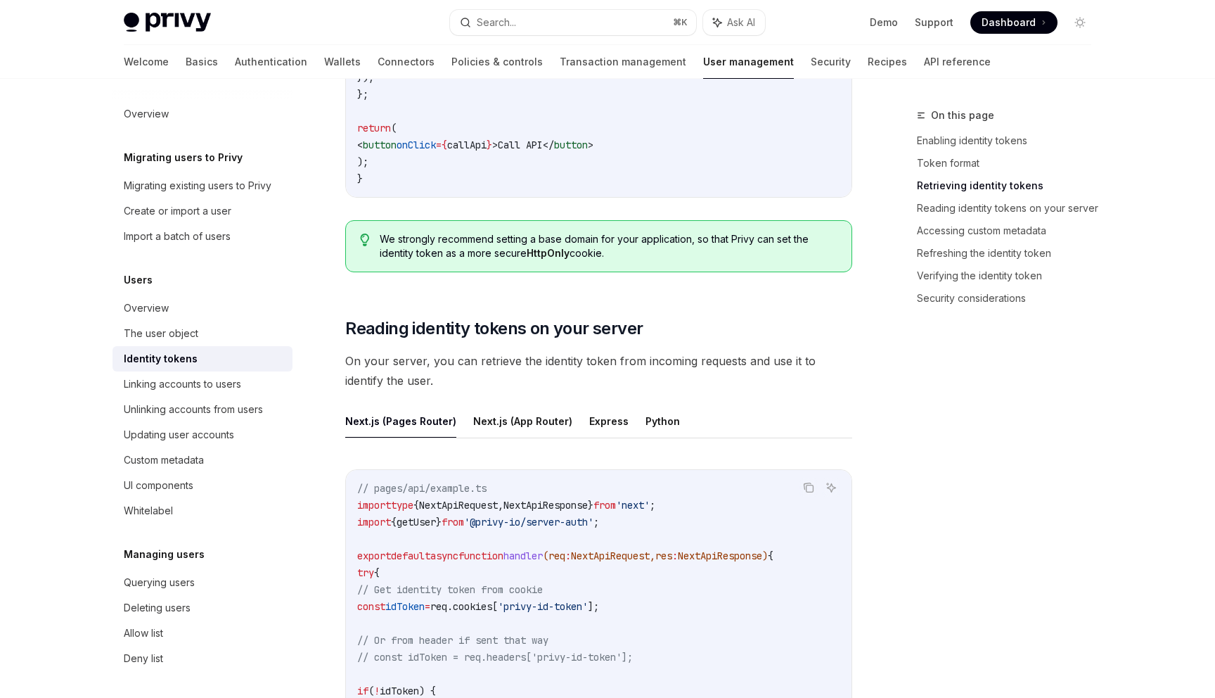
scroll to position [1696, 0]
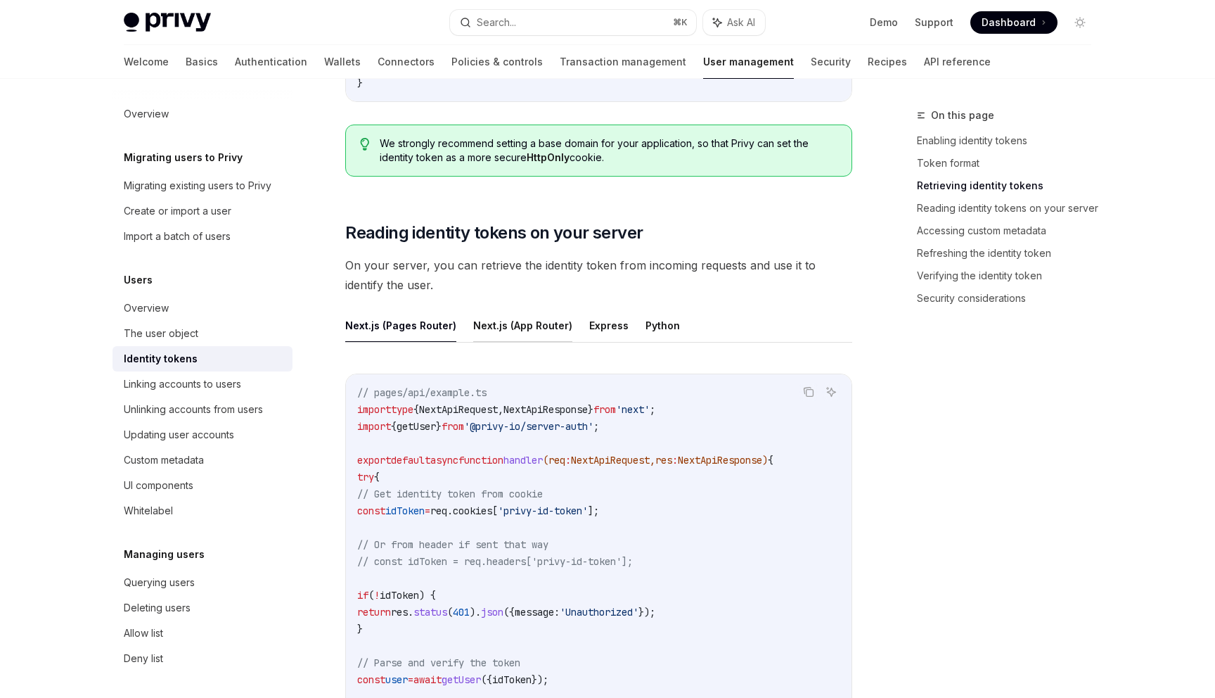
click at [515, 334] on button "Next.js (App Router)" at bounding box center [522, 325] width 99 height 33
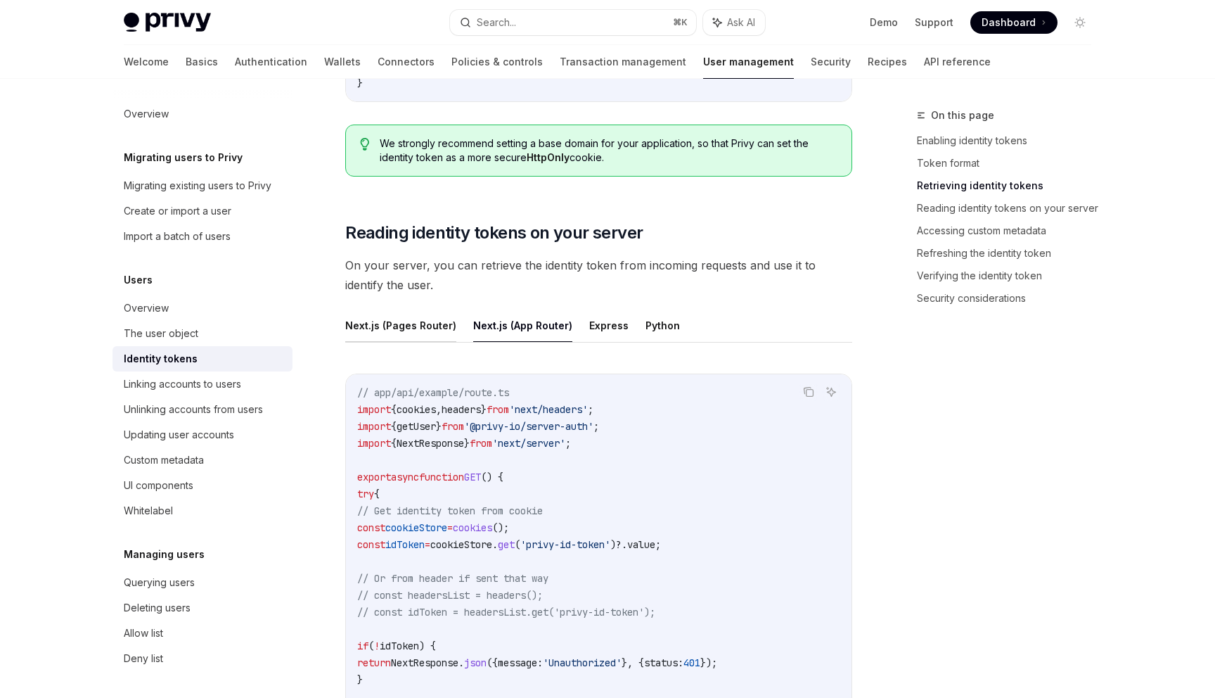
click at [385, 313] on button "Next.js (Pages Router)" at bounding box center [400, 325] width 111 height 33
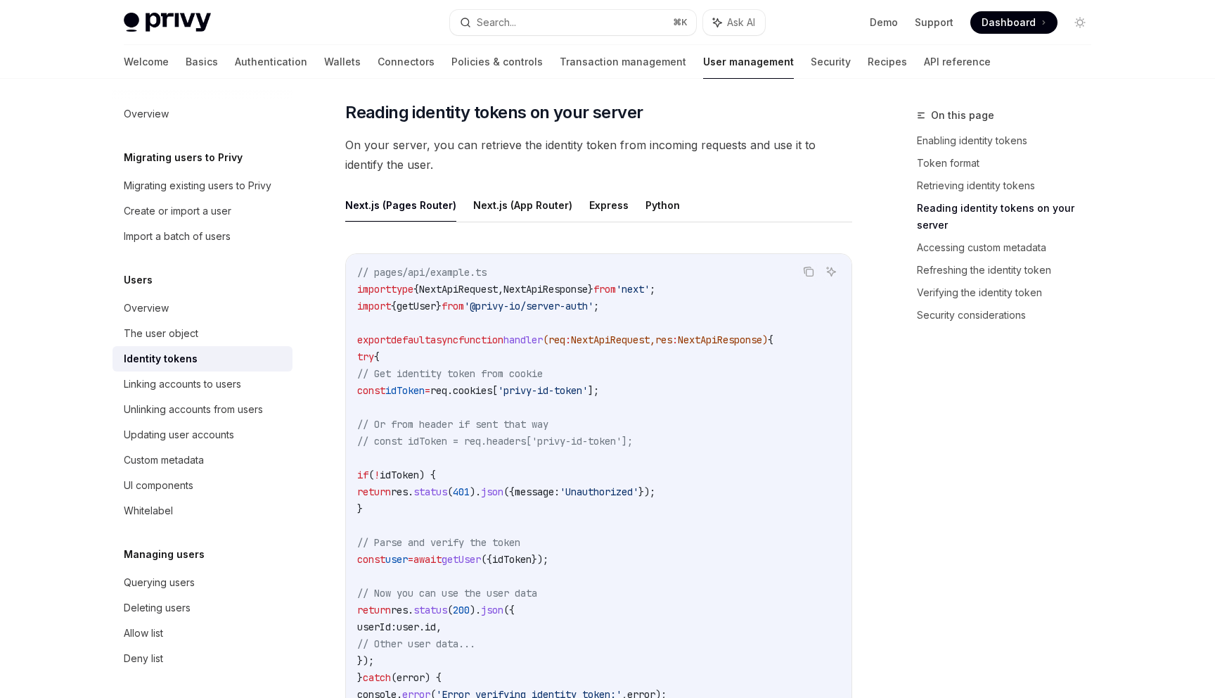
scroll to position [1818, 0]
click at [432, 307] on span "getUser" at bounding box center [416, 304] width 39 height 13
click at [501, 203] on button "Next.js (App Router)" at bounding box center [522, 203] width 99 height 33
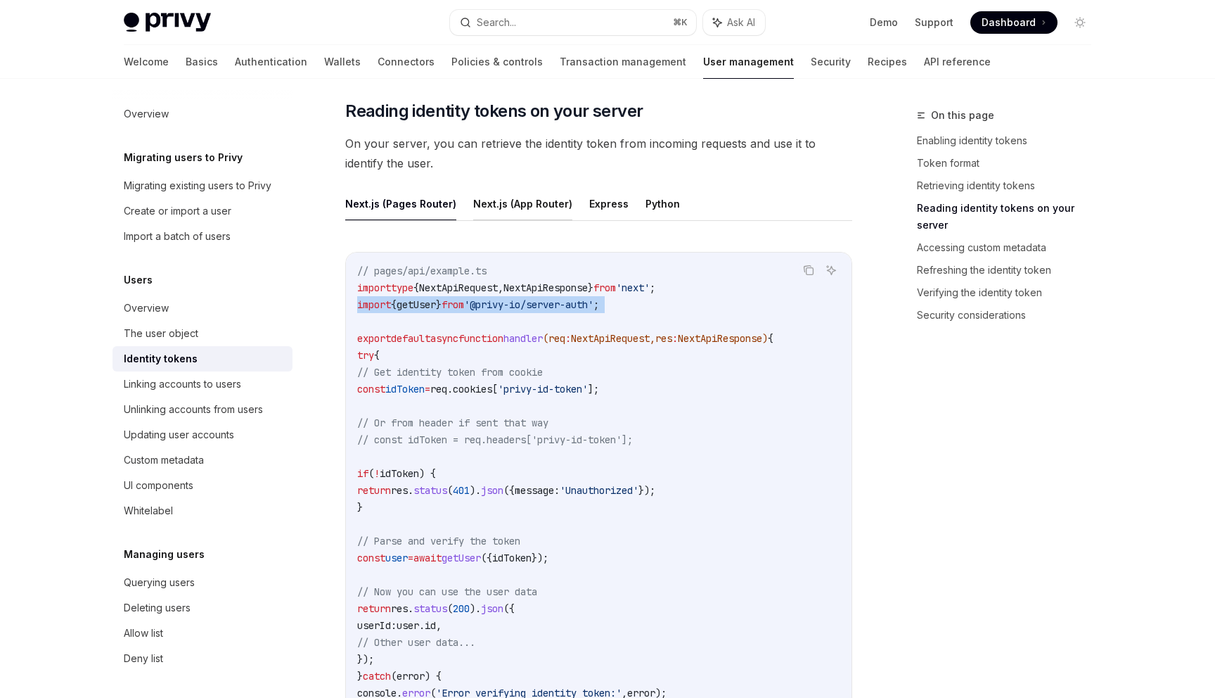
type textarea "*"
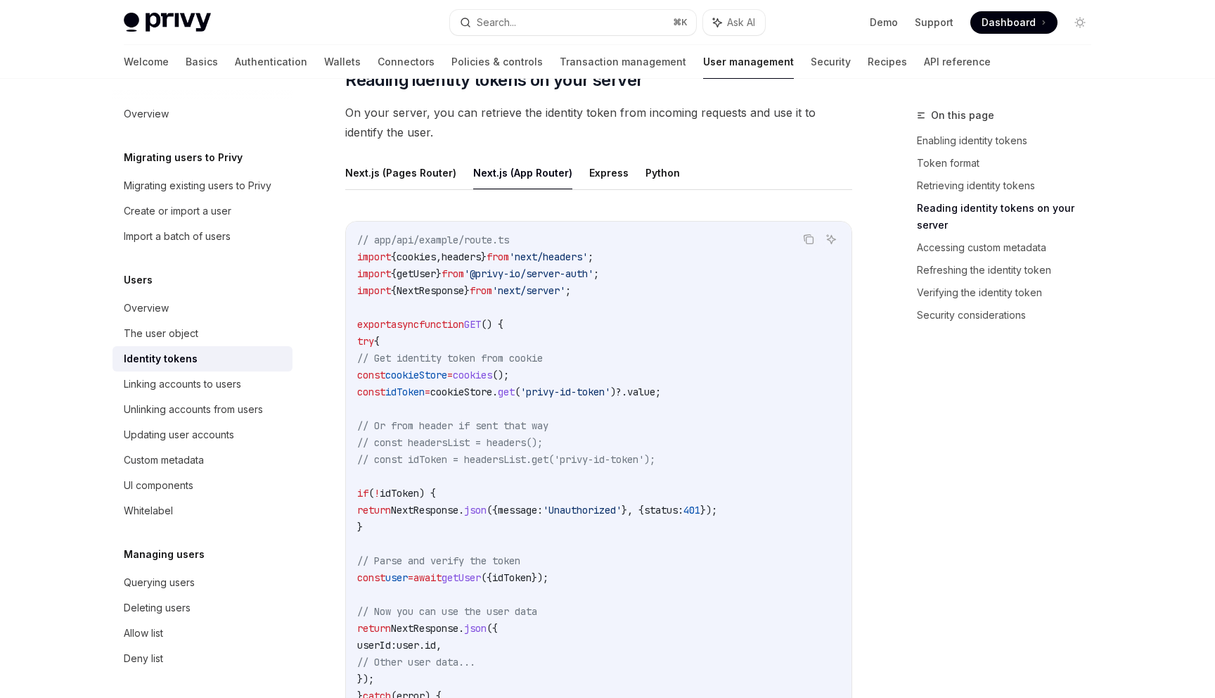
scroll to position [1850, 0]
